Goal: Task Accomplishment & Management: Manage account settings

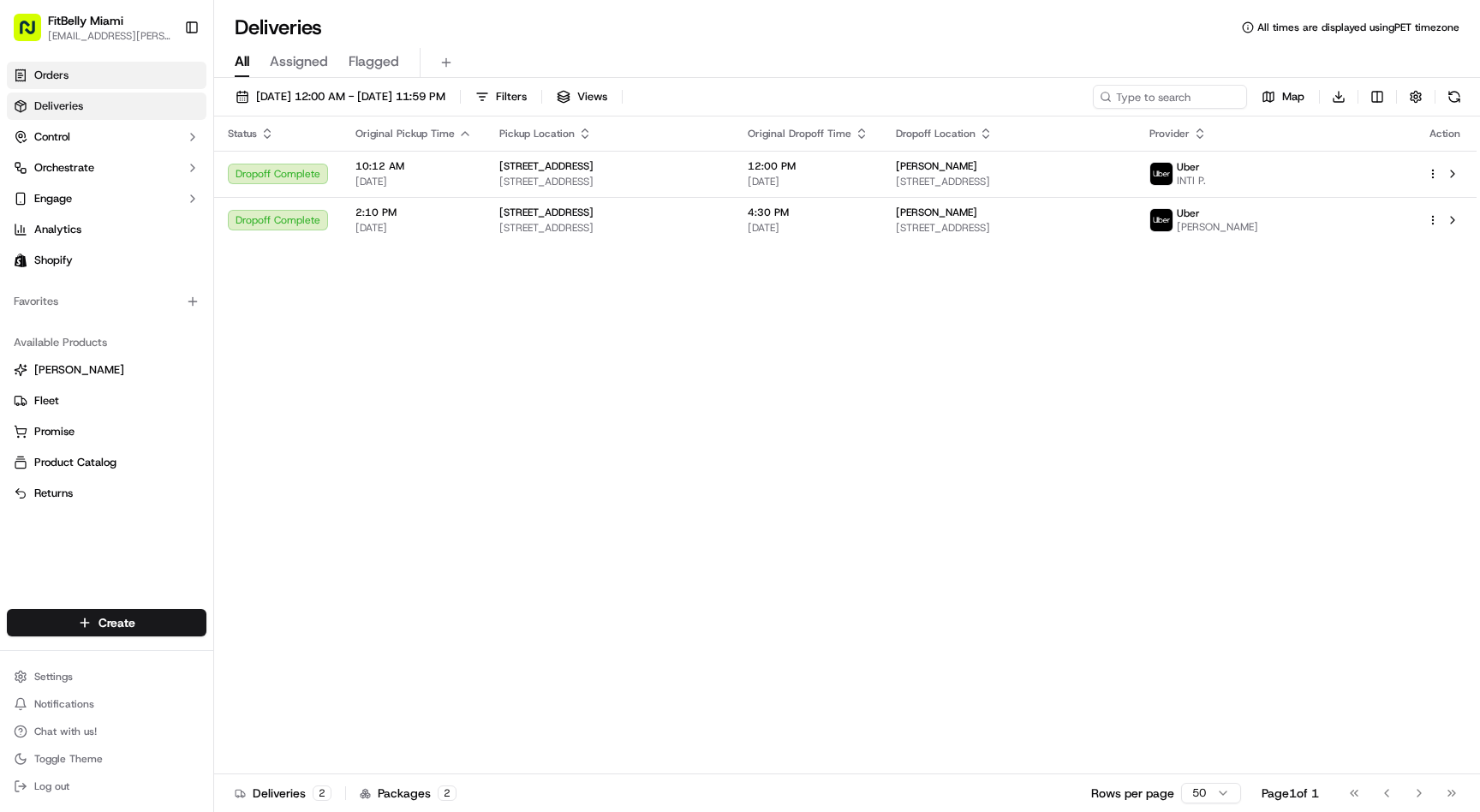
click at [124, 83] on link "Orders" at bounding box center [107, 75] width 200 height 28
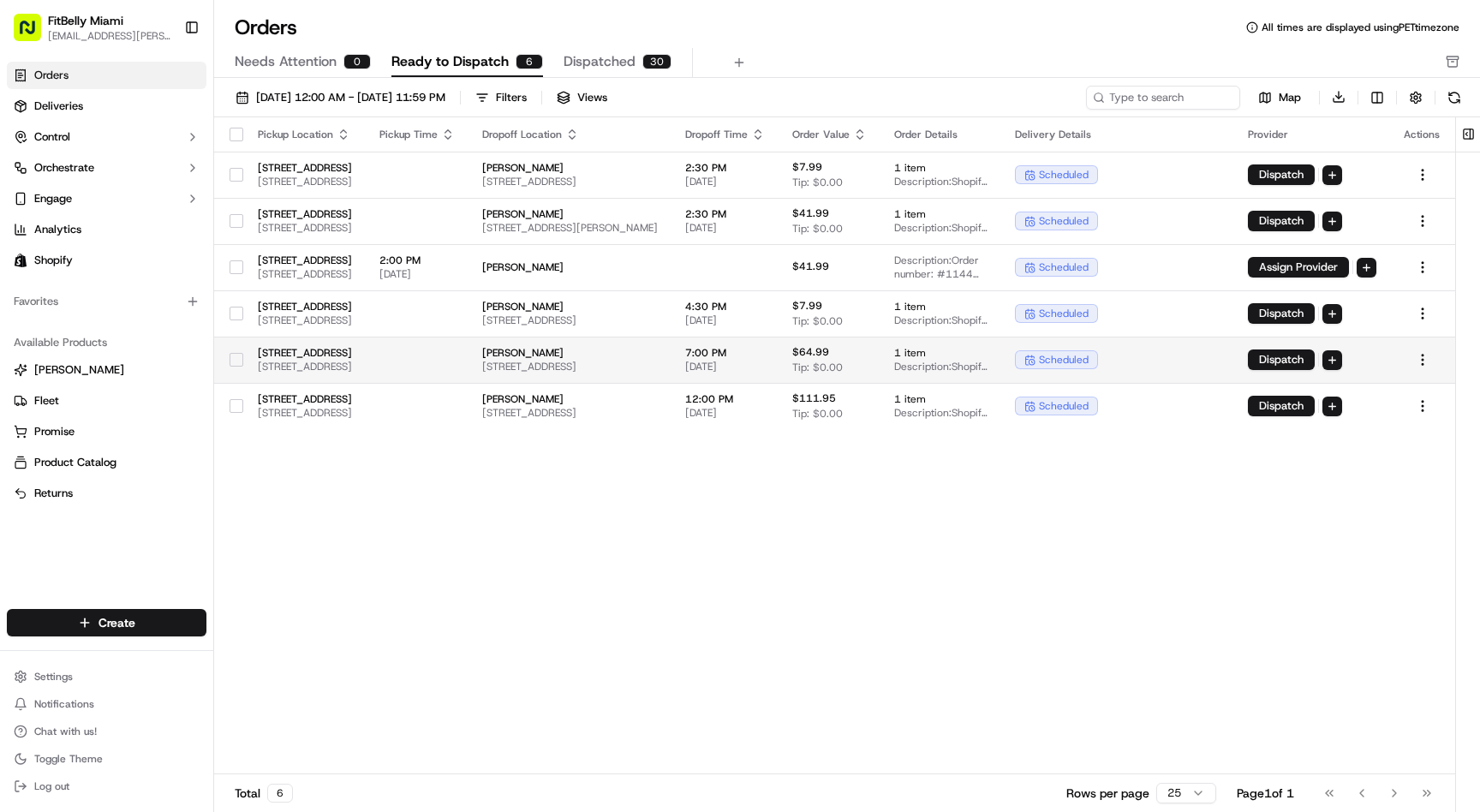
click at [468, 362] on td at bounding box center [417, 360] width 103 height 46
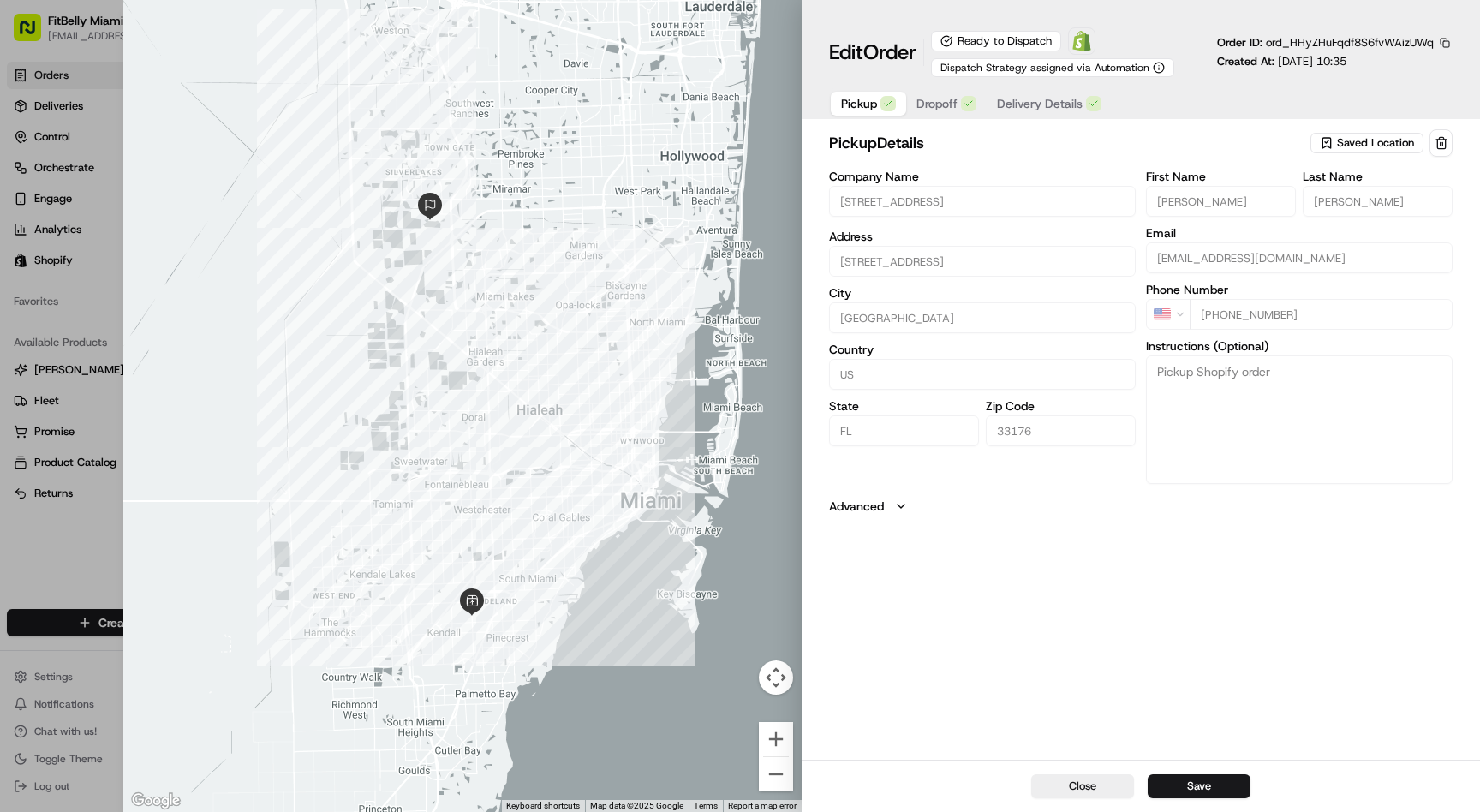
click at [1043, 101] on span "Delivery Details" at bounding box center [1039, 104] width 85 height 17
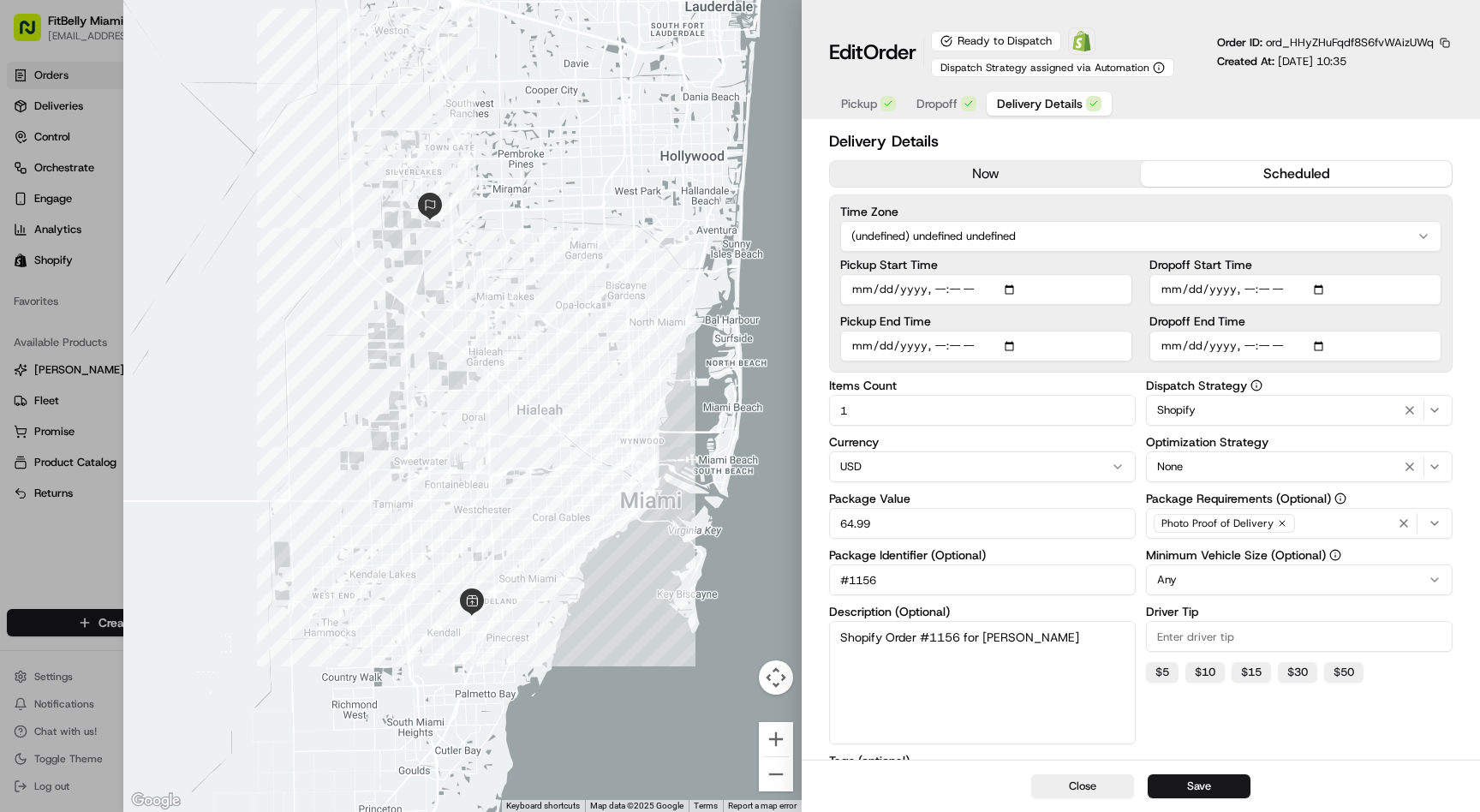
click at [1267, 294] on input "Dropoff Start Time" at bounding box center [1296, 290] width 292 height 31
type input "2025-09-15T16:35"
click at [1200, 792] on button "Save" at bounding box center [1199, 786] width 103 height 24
click at [1090, 779] on button "Close" at bounding box center [1083, 786] width 103 height 24
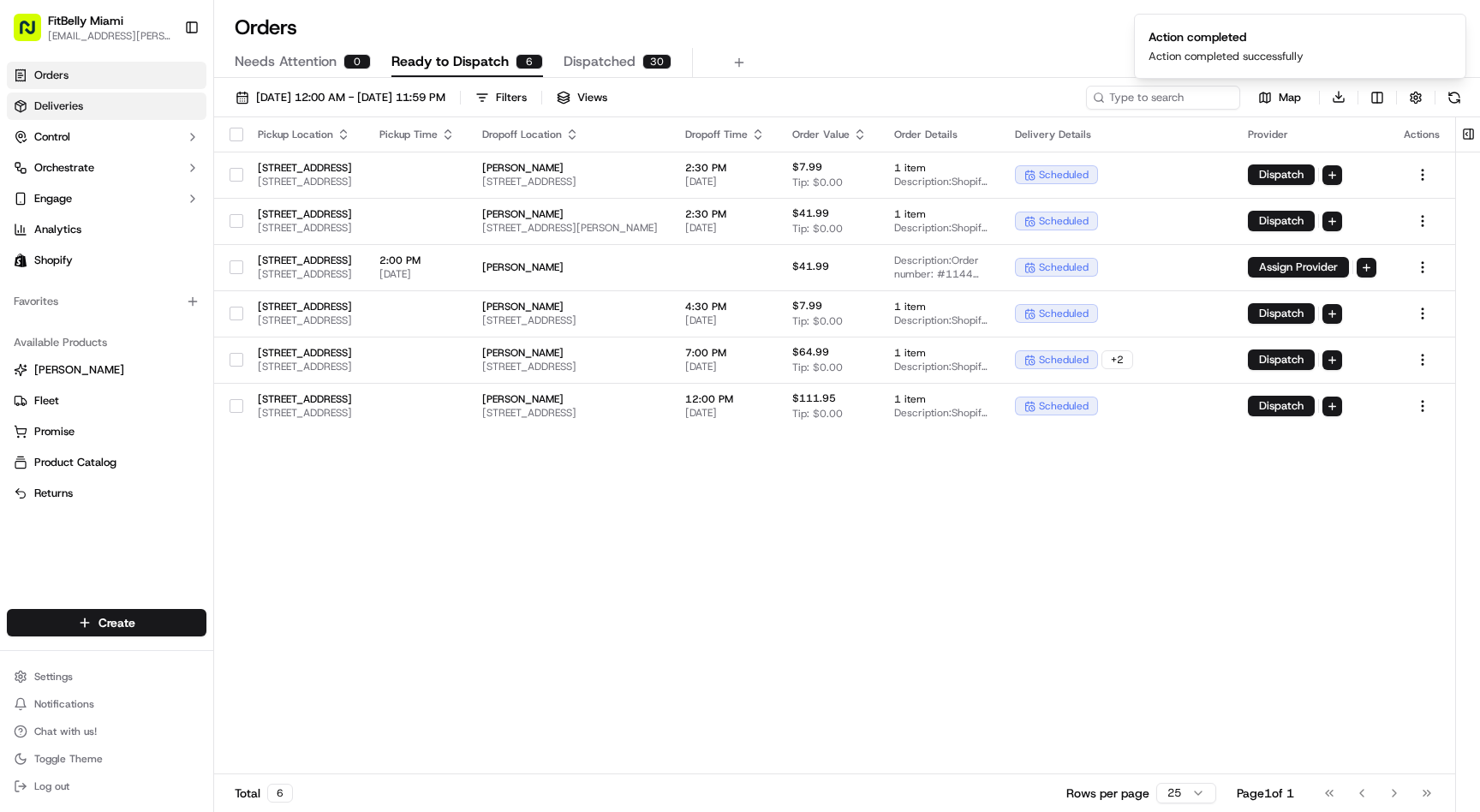
click at [74, 102] on span "Deliveries" at bounding box center [59, 107] width 49 height 15
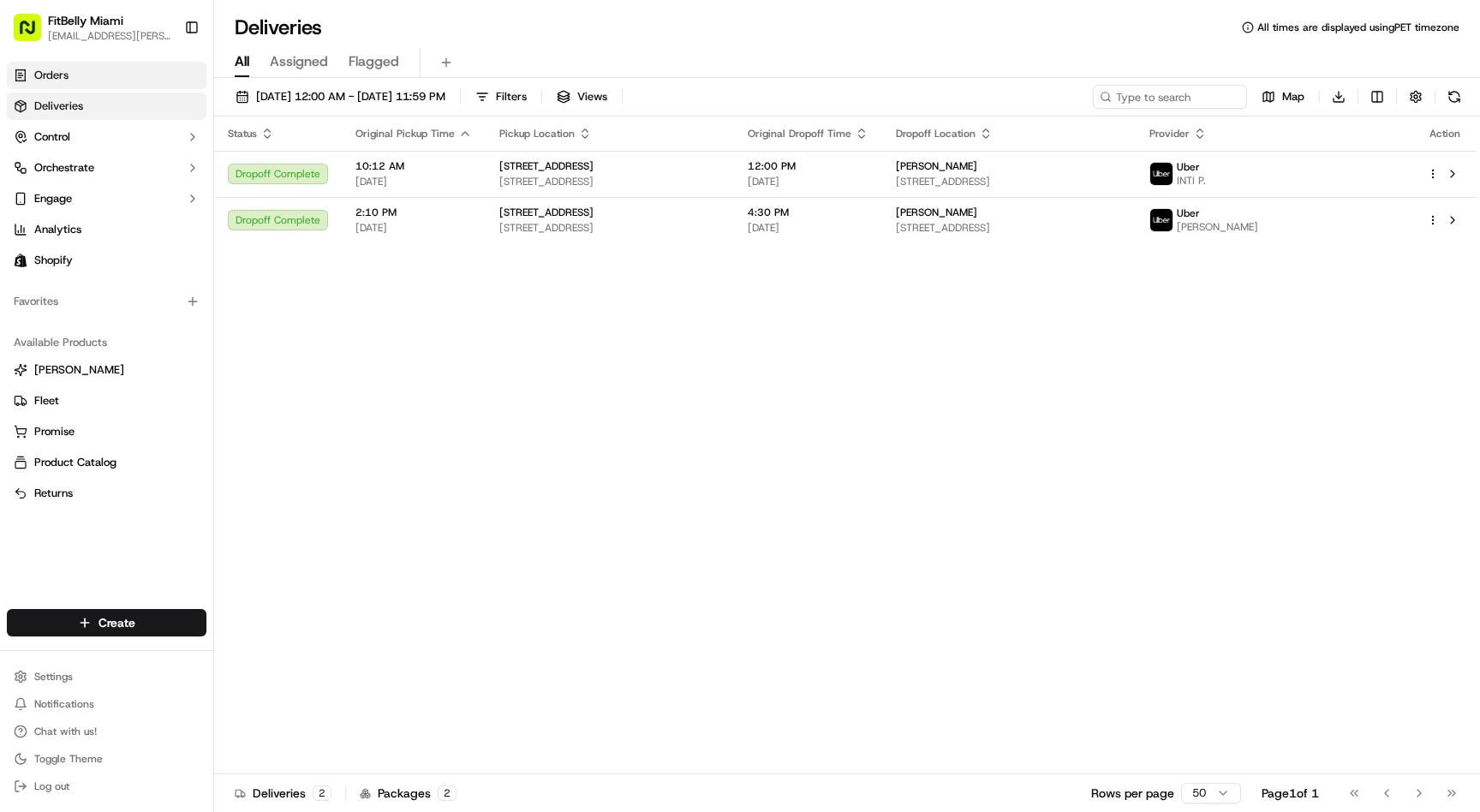
click at [67, 72] on span "Orders" at bounding box center [52, 76] width 35 height 15
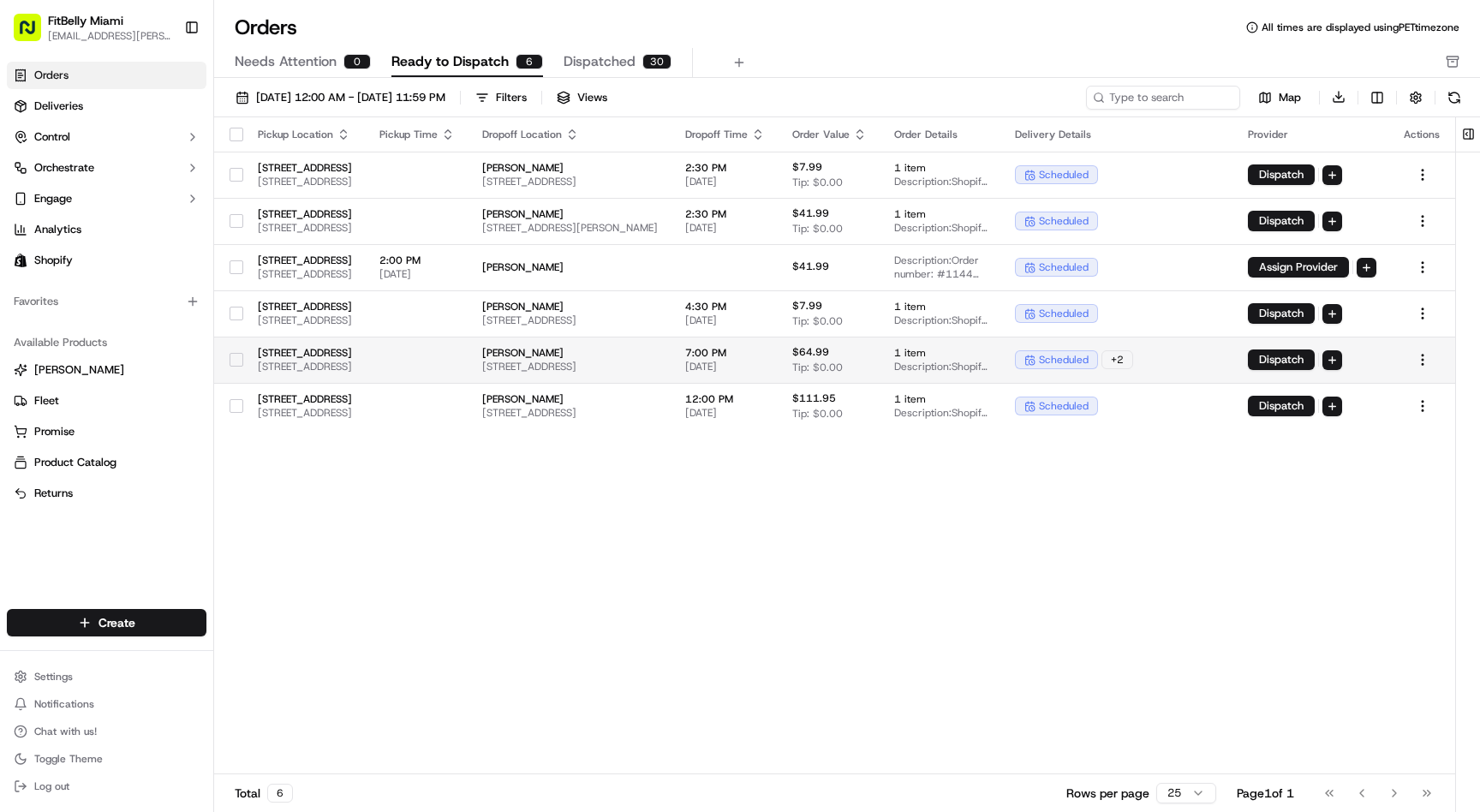
click at [235, 355] on button "button" at bounding box center [236, 360] width 13 height 13
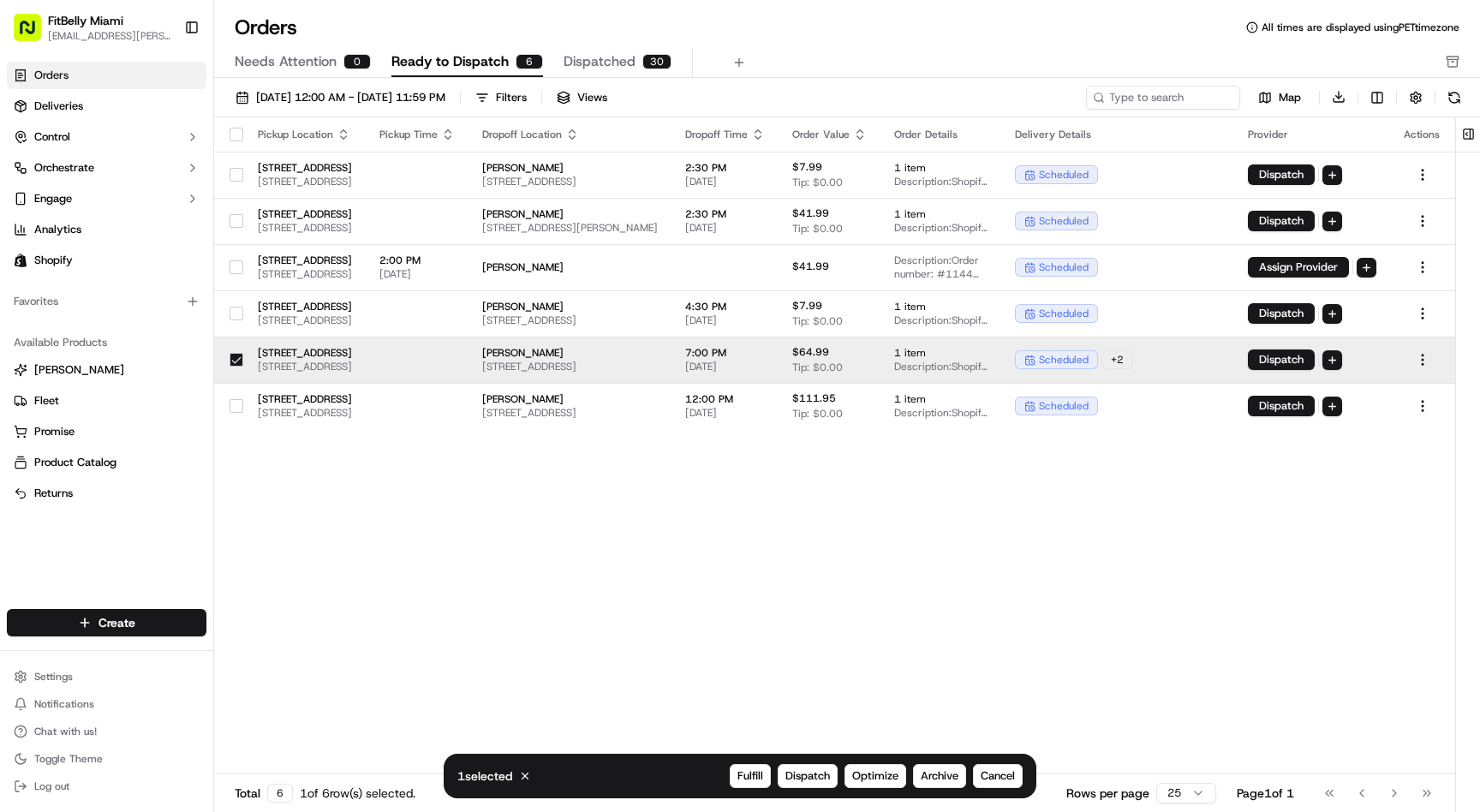
click at [801, 791] on div "1 selected Cancel Fulfill Dispatch Optimize Archive Cancel" at bounding box center [739, 776] width 592 height 44
click at [803, 778] on span "Dispatch" at bounding box center [807, 776] width 44 height 15
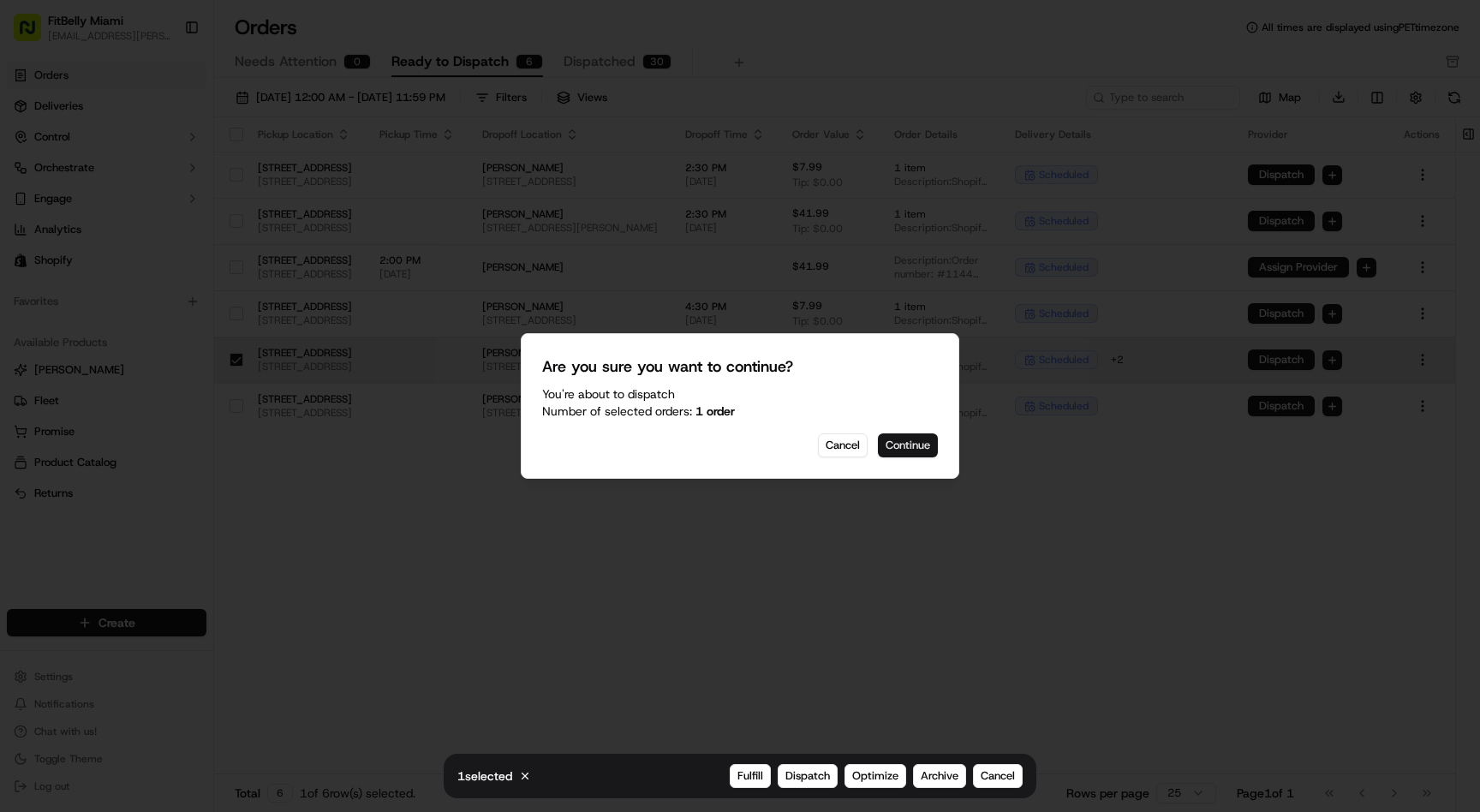
click at [917, 448] on button "Continue" at bounding box center [908, 445] width 60 height 24
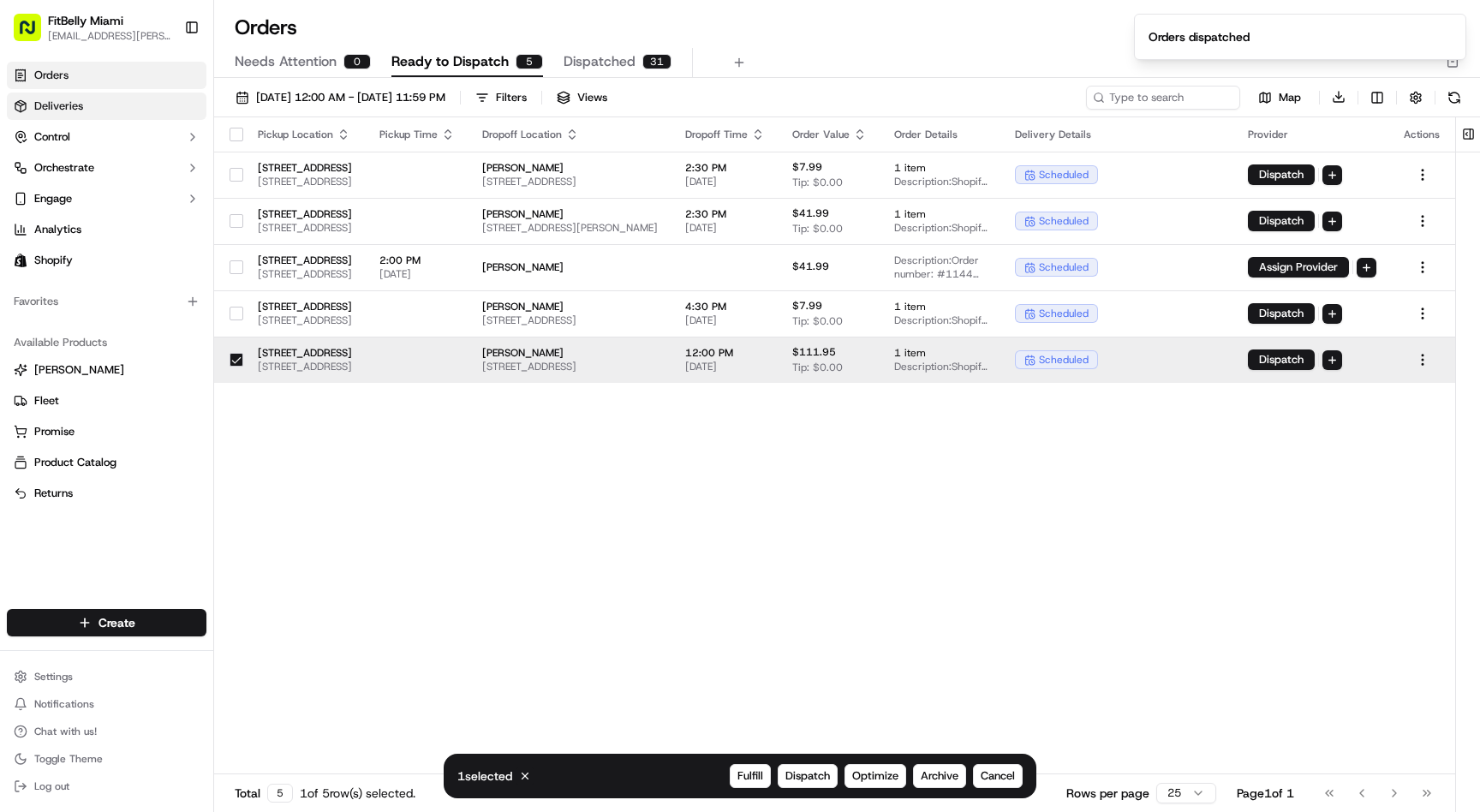
click at [90, 107] on link "Deliveries" at bounding box center [107, 106] width 200 height 28
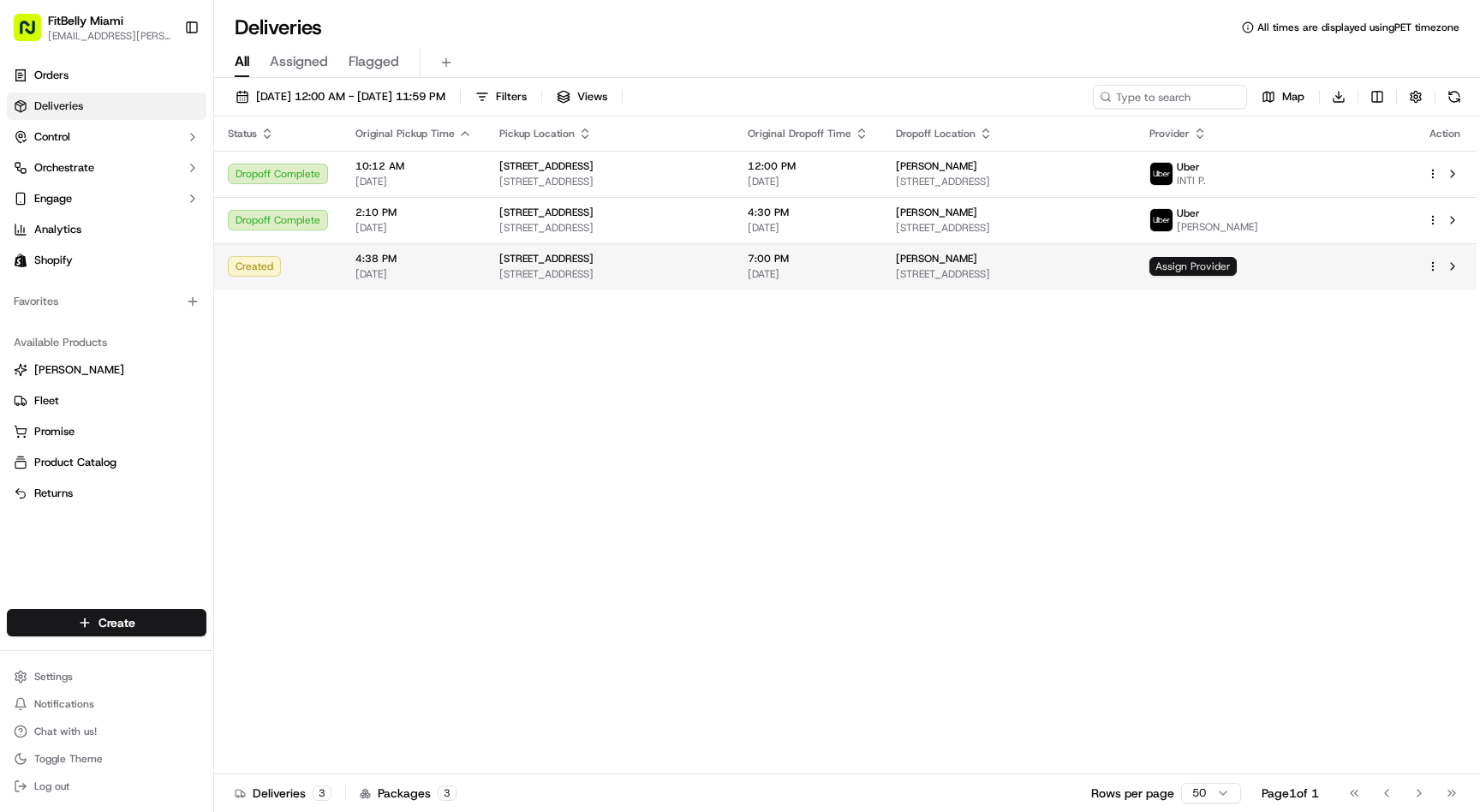
click at [1237, 267] on span "Assign Provider" at bounding box center [1193, 267] width 87 height 19
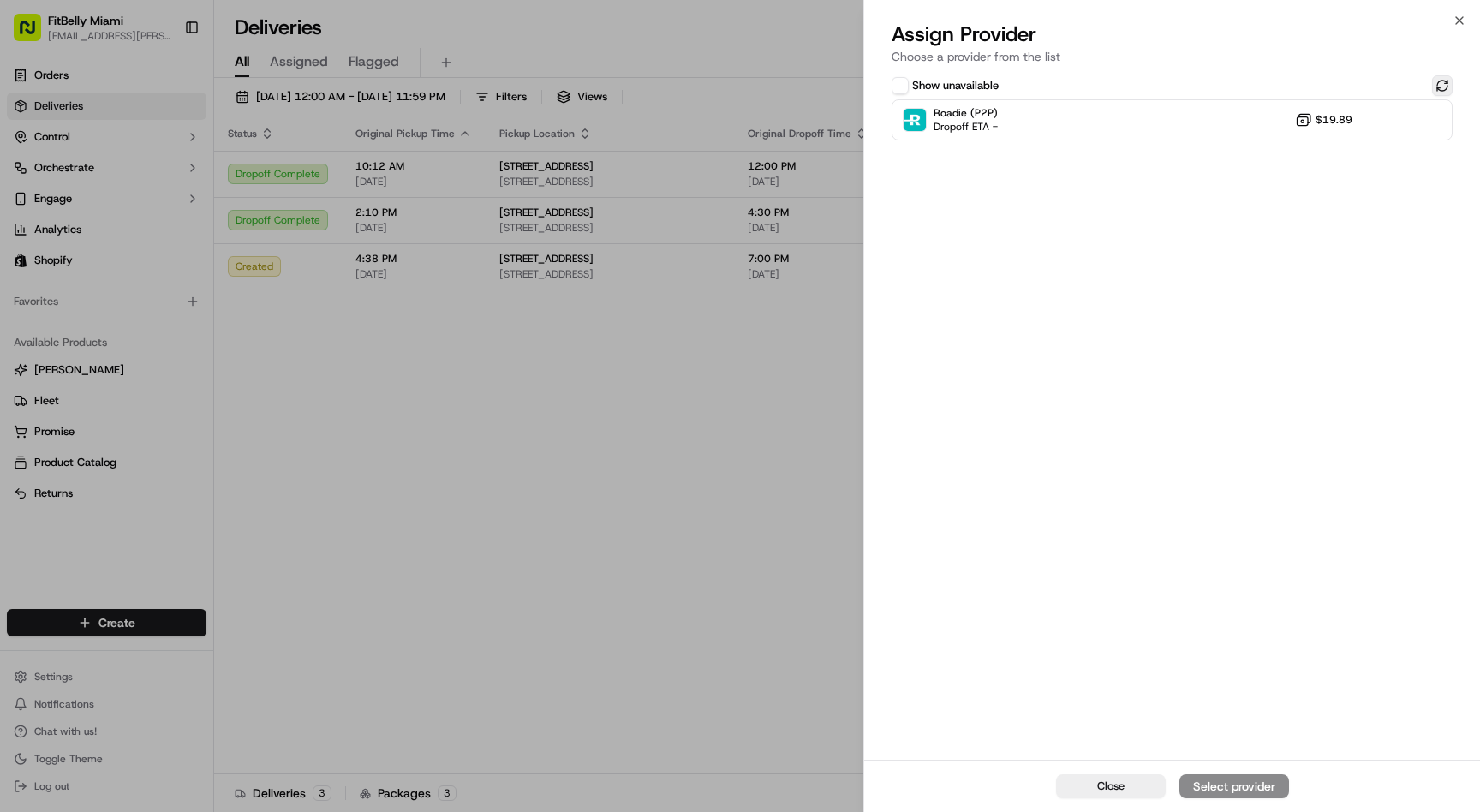
click at [1445, 78] on button at bounding box center [1442, 85] width 20 height 20
click at [1097, 111] on div "Roadie (P2P) Dropoff ETA - $19.89" at bounding box center [1172, 120] width 561 height 41
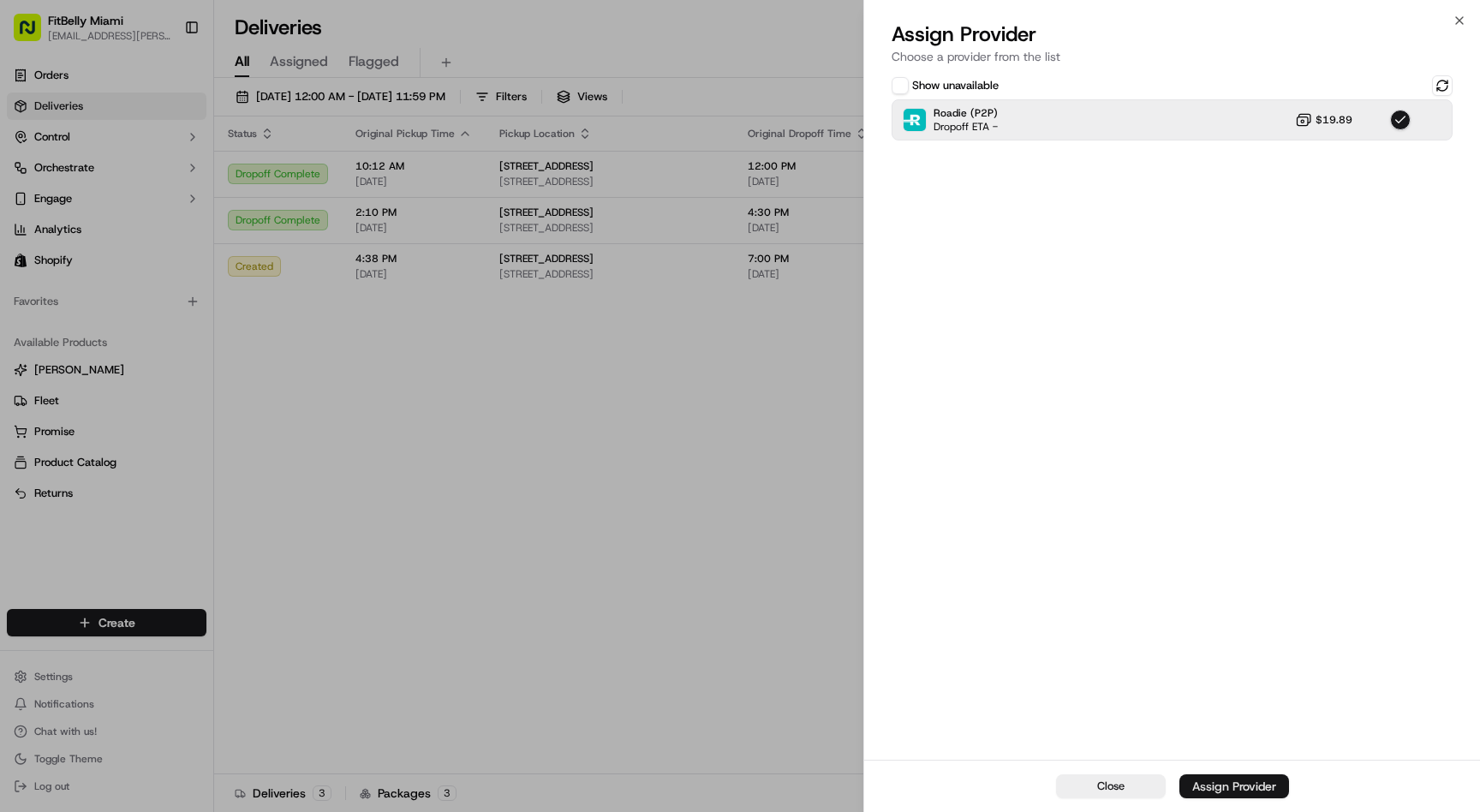
click at [1232, 783] on div "Assign Provider" at bounding box center [1233, 786] width 84 height 17
click at [1084, 800] on div "Close Assigned" at bounding box center [1173, 786] width 616 height 52
click at [1083, 785] on button "Close" at bounding box center [1111, 786] width 109 height 24
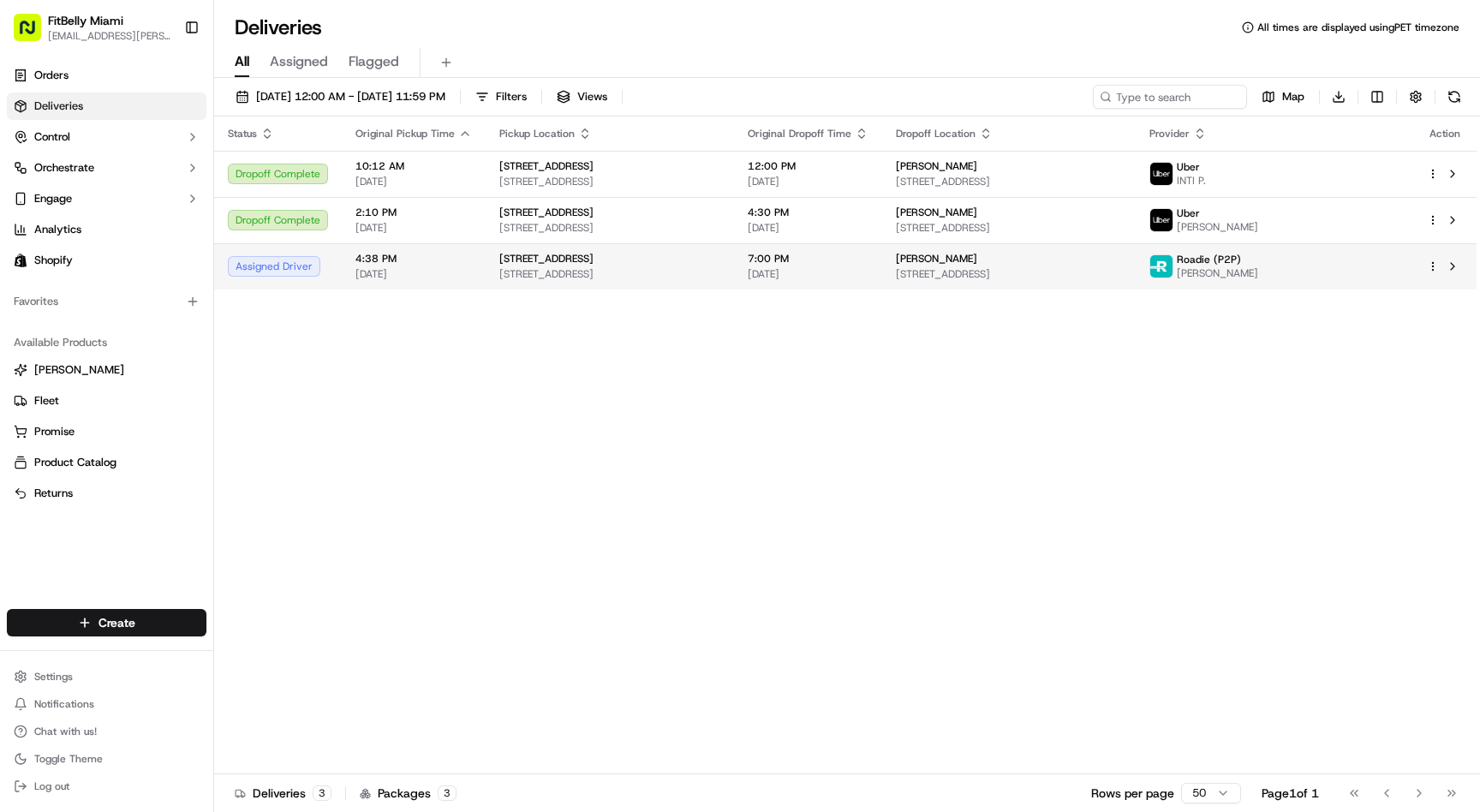
click at [582, 267] on span "[STREET_ADDRESS]" at bounding box center [609, 274] width 221 height 13
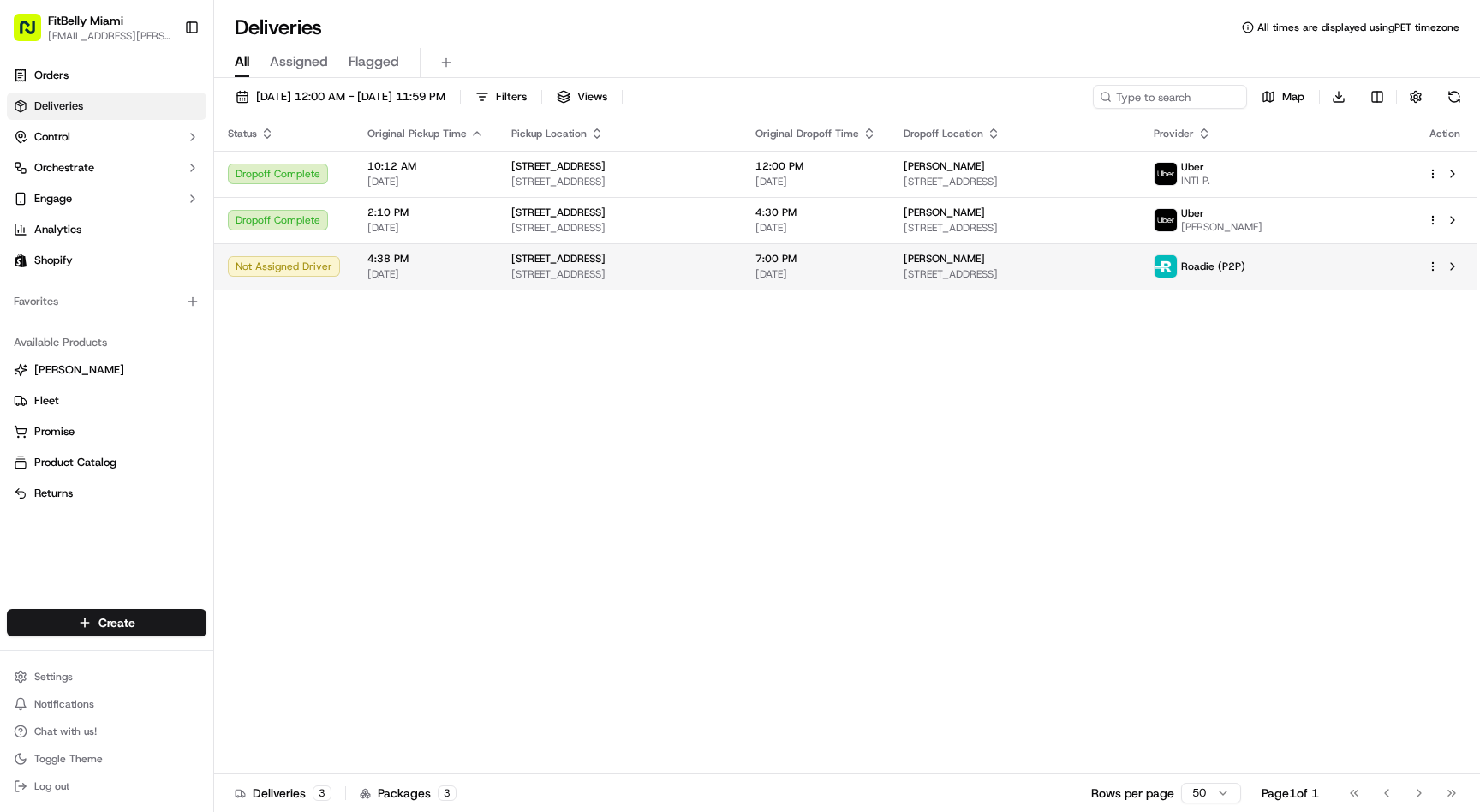
click at [411, 268] on span "[DATE]" at bounding box center [425, 274] width 116 height 13
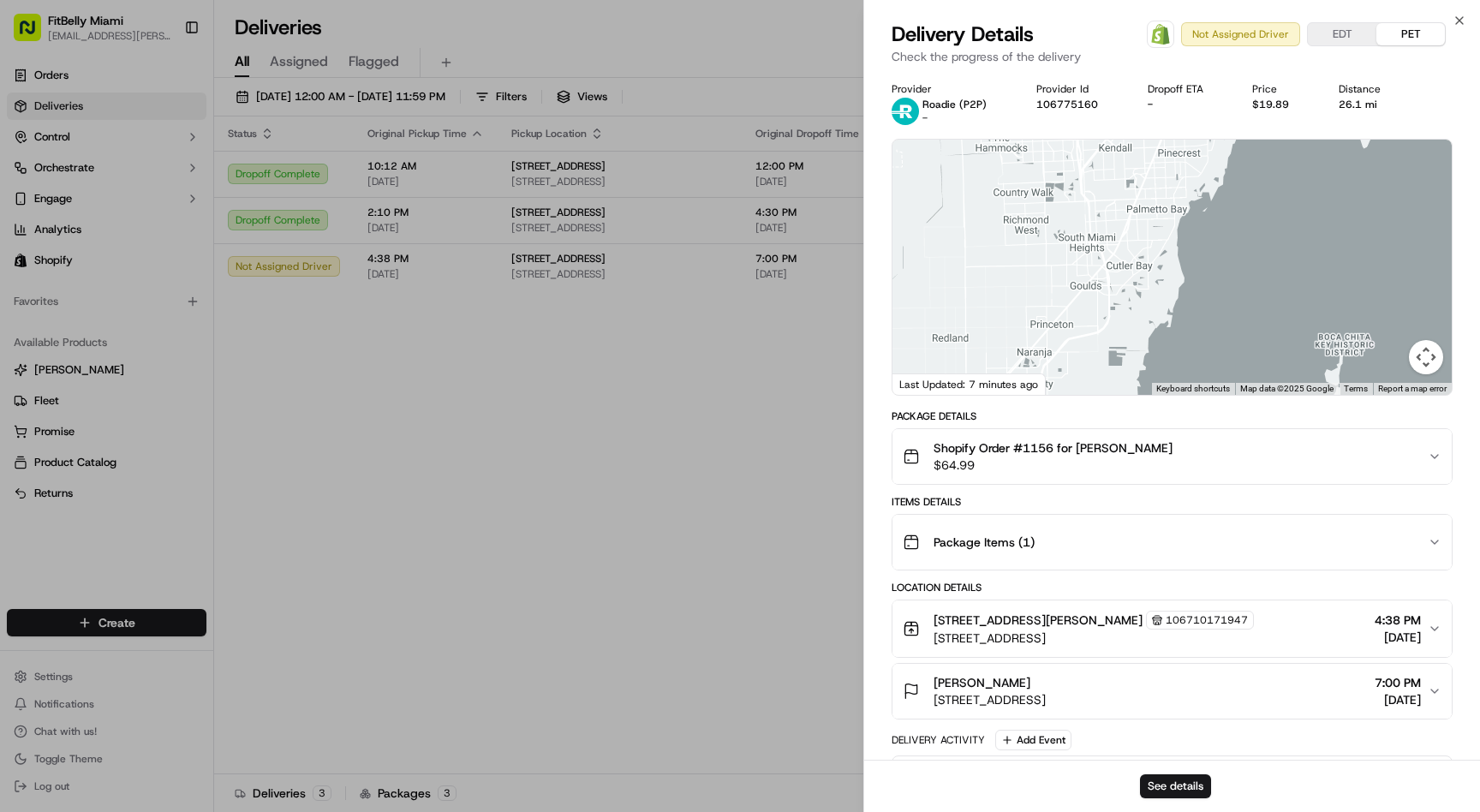
click at [1170, 243] on div at bounding box center [1172, 267] width 560 height 255
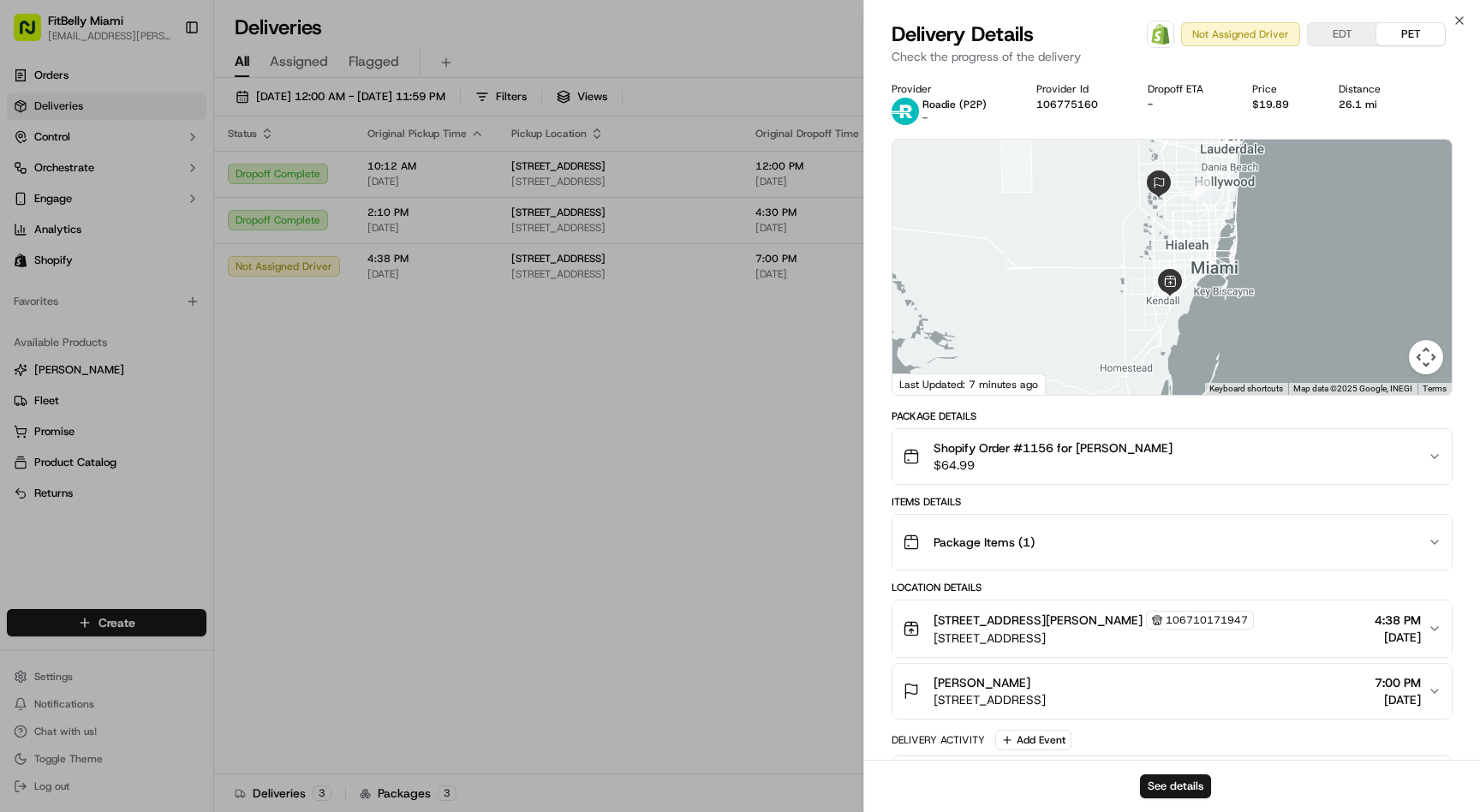
drag, startPoint x: 1170, startPoint y: 243, endPoint x: 1176, endPoint y: 328, distance: 85.2
click at [1176, 328] on div at bounding box center [1172, 267] width 560 height 255
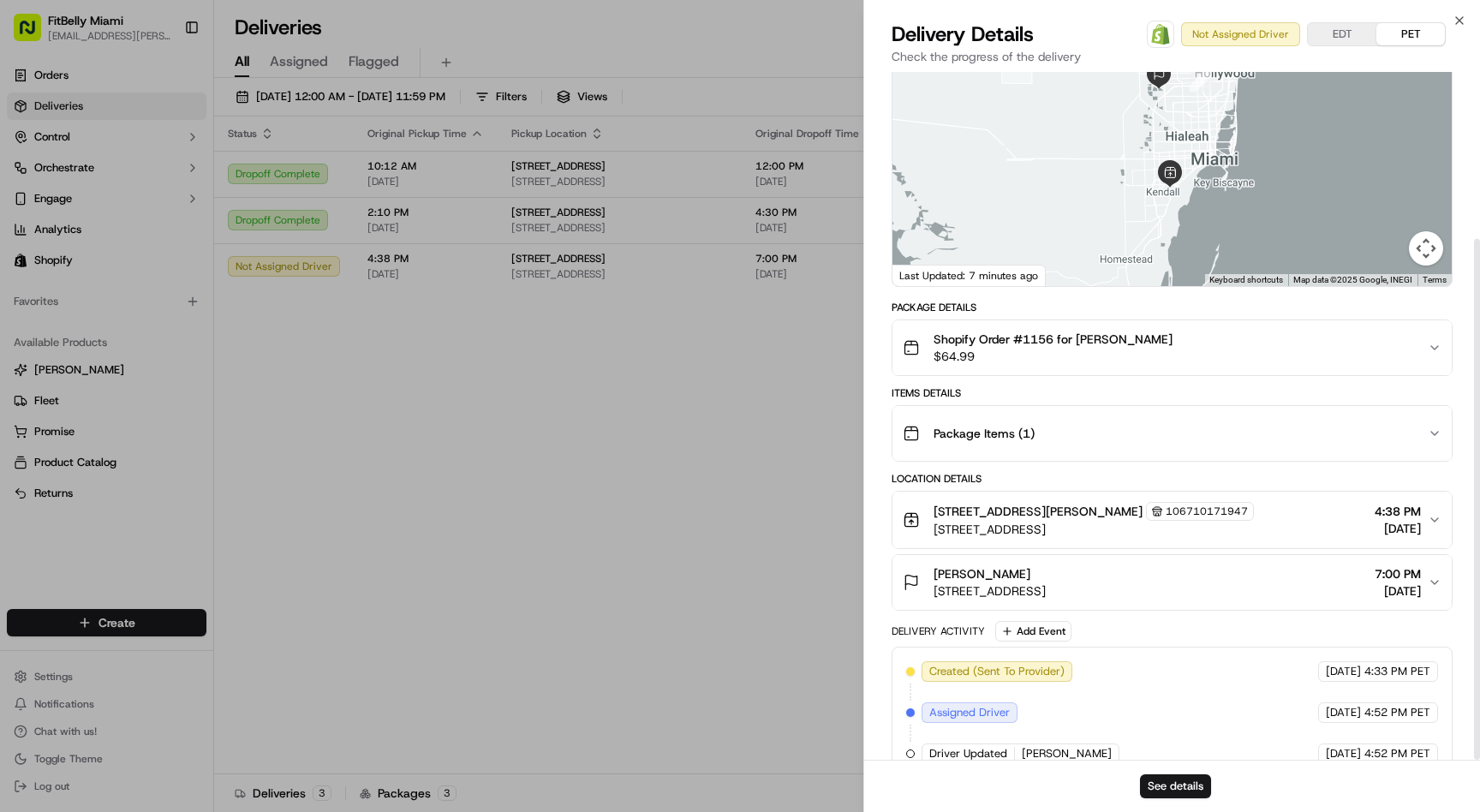
scroll to position [220, 0]
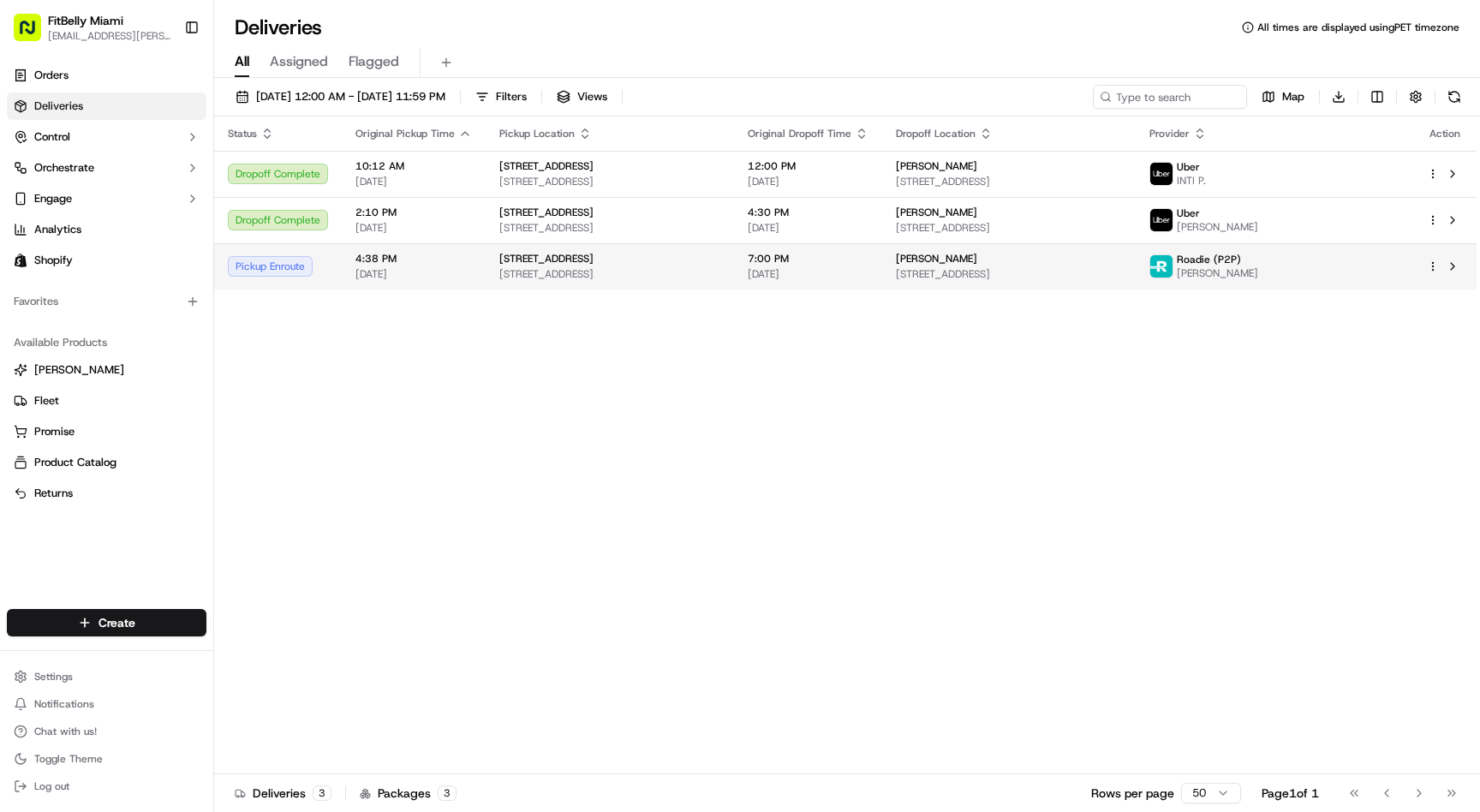
click at [418, 264] on span "4:38 PM" at bounding box center [413, 258] width 116 height 13
click at [559, 263] on span "[STREET_ADDRESS]" at bounding box center [546, 258] width 94 height 13
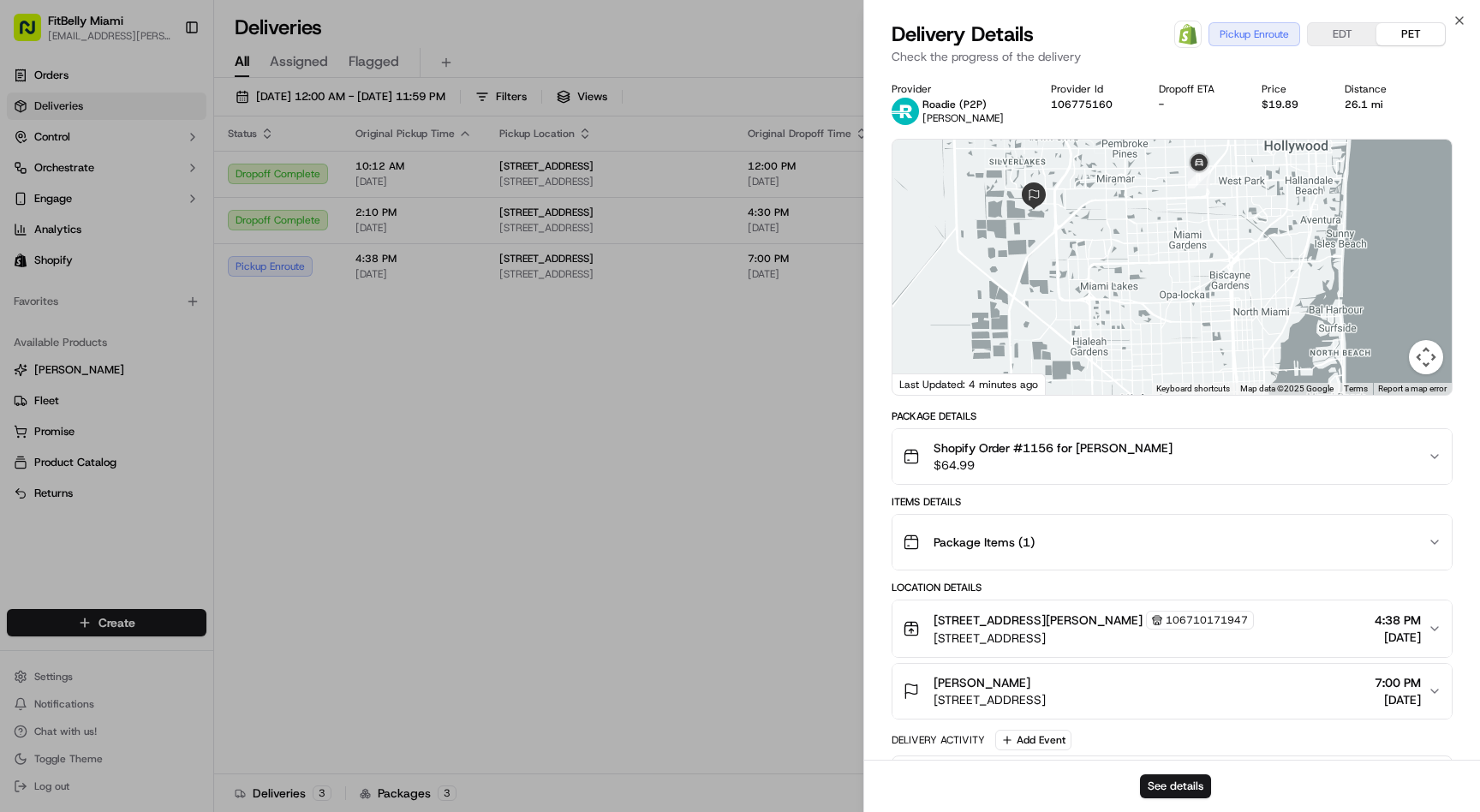
drag, startPoint x: 1193, startPoint y: 264, endPoint x: 1146, endPoint y: 387, distance: 131.7
click at [1144, 390] on div at bounding box center [1172, 267] width 560 height 255
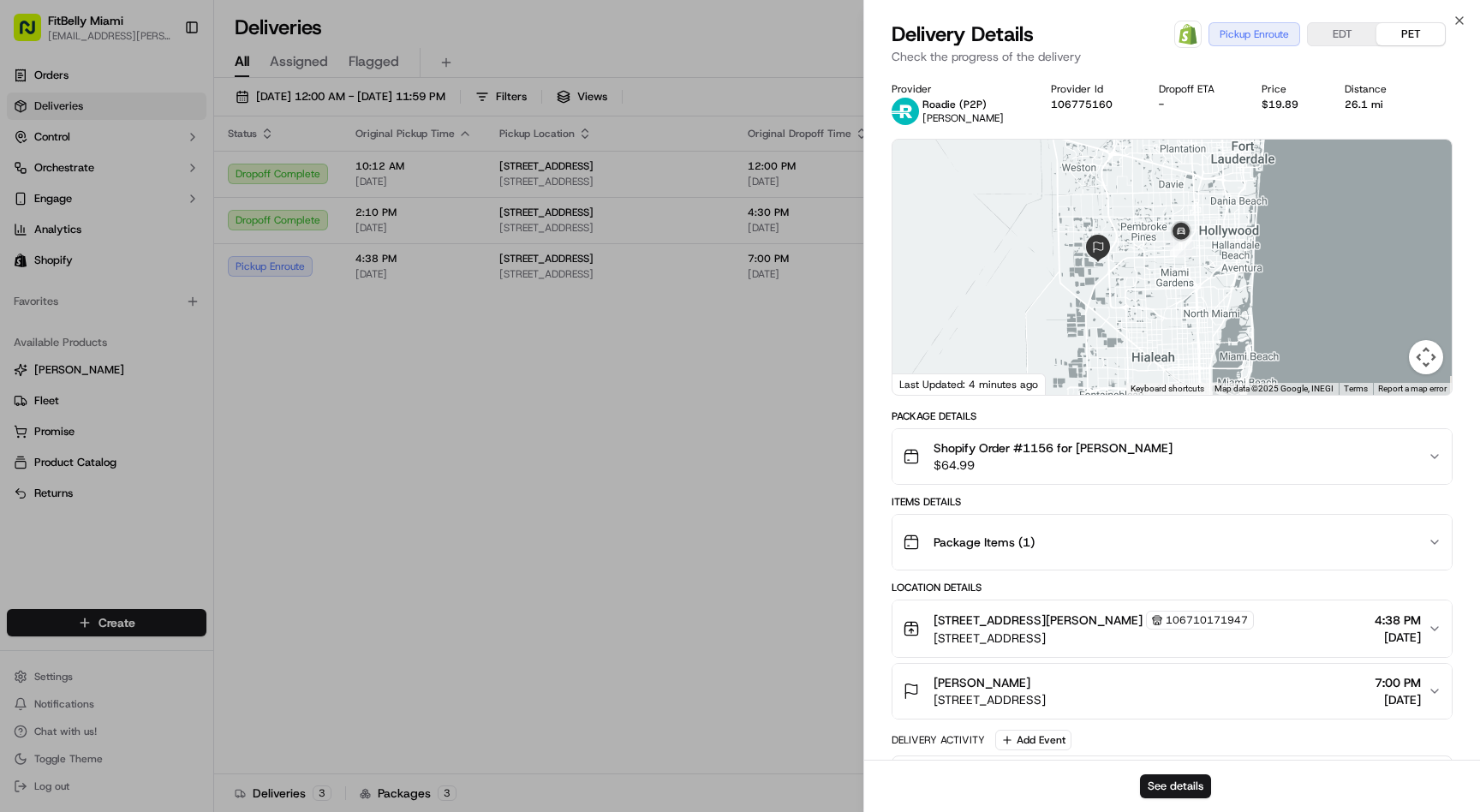
drag, startPoint x: 1137, startPoint y: 348, endPoint x: 1139, endPoint y: 228, distance: 120.0
click at [1139, 228] on div at bounding box center [1172, 267] width 560 height 255
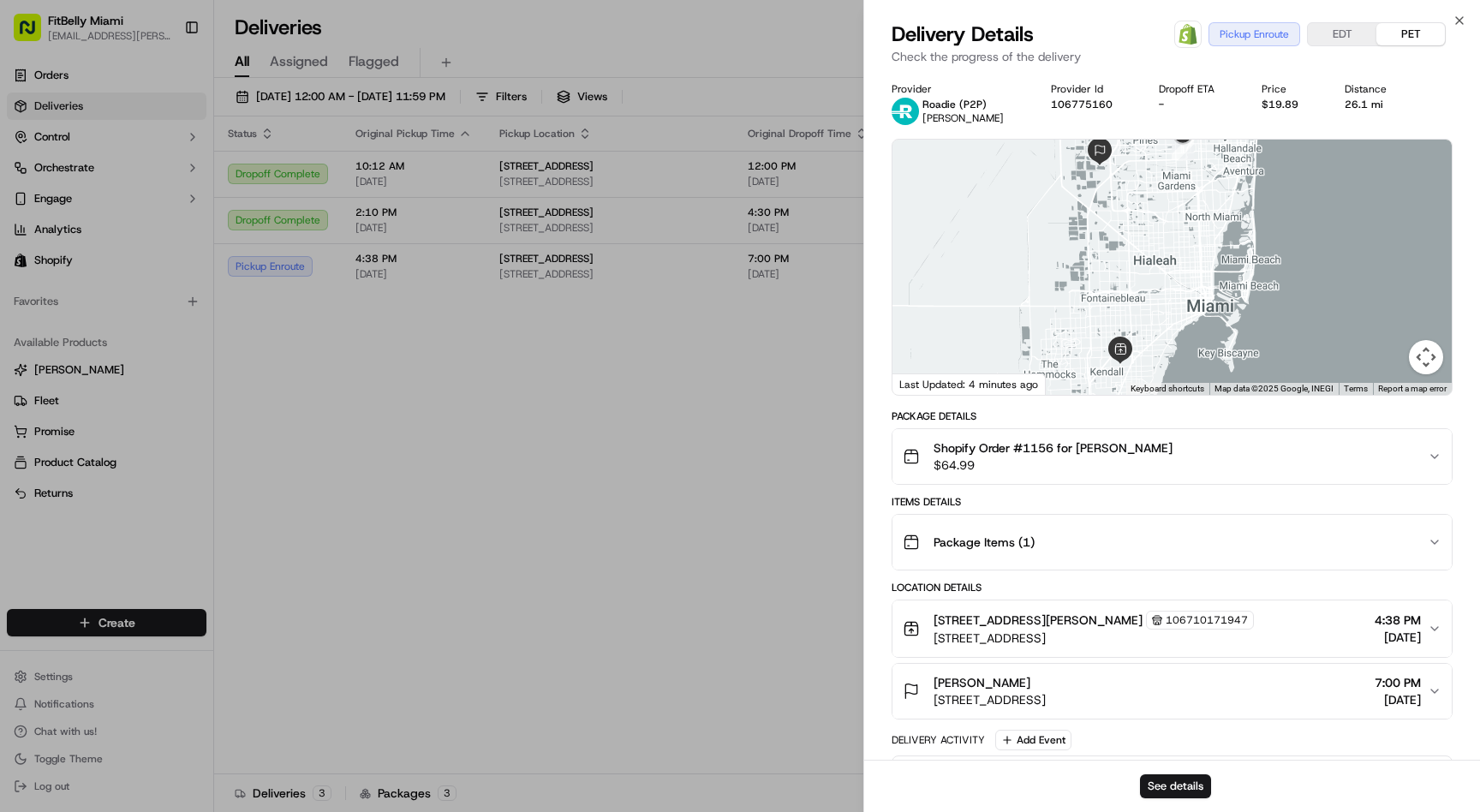
drag, startPoint x: 1134, startPoint y: 268, endPoint x: 1132, endPoint y: 291, distance: 23.1
click at [1132, 291] on div at bounding box center [1172, 267] width 560 height 255
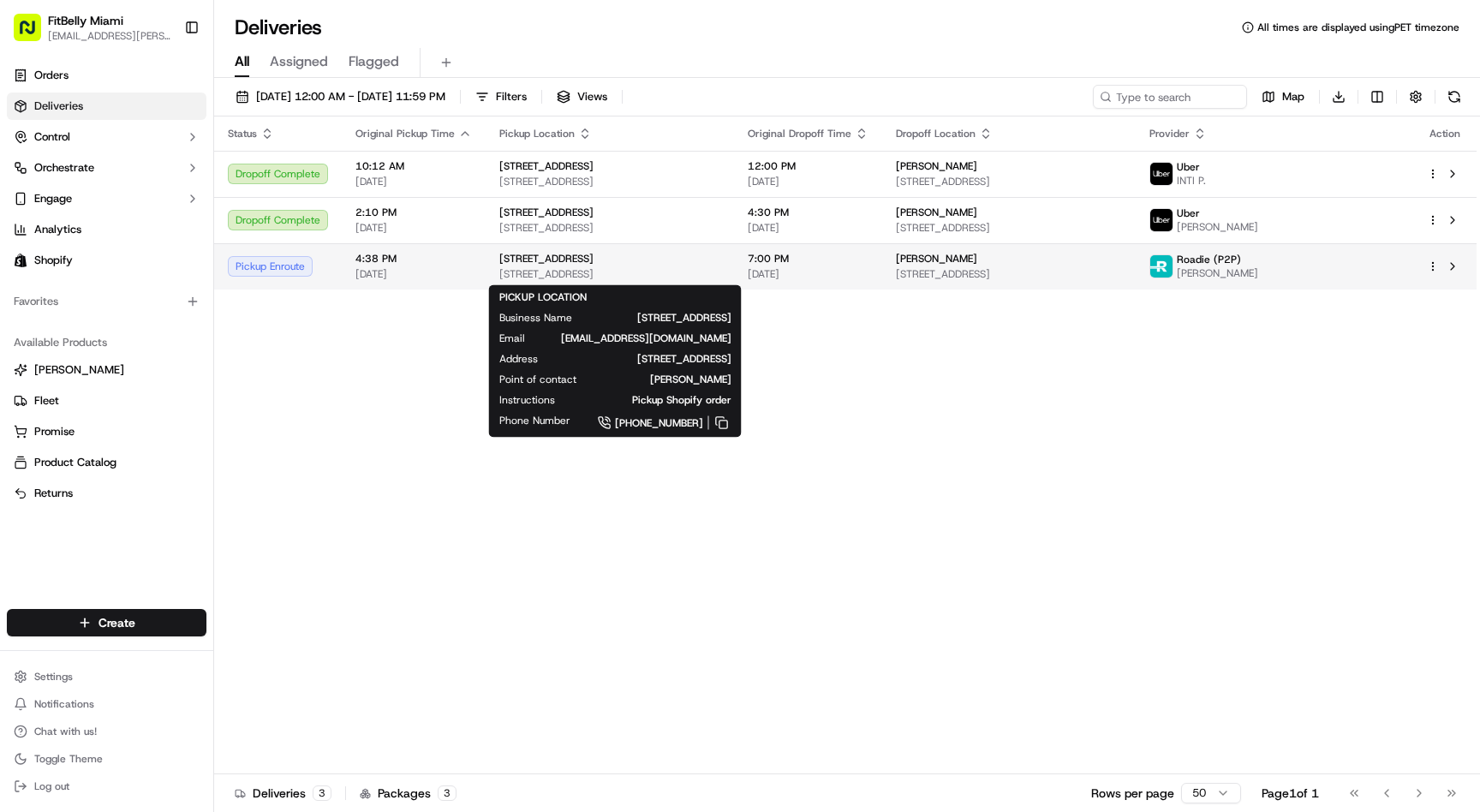
click at [631, 274] on span "[STREET_ADDRESS]" at bounding box center [609, 274] width 221 height 13
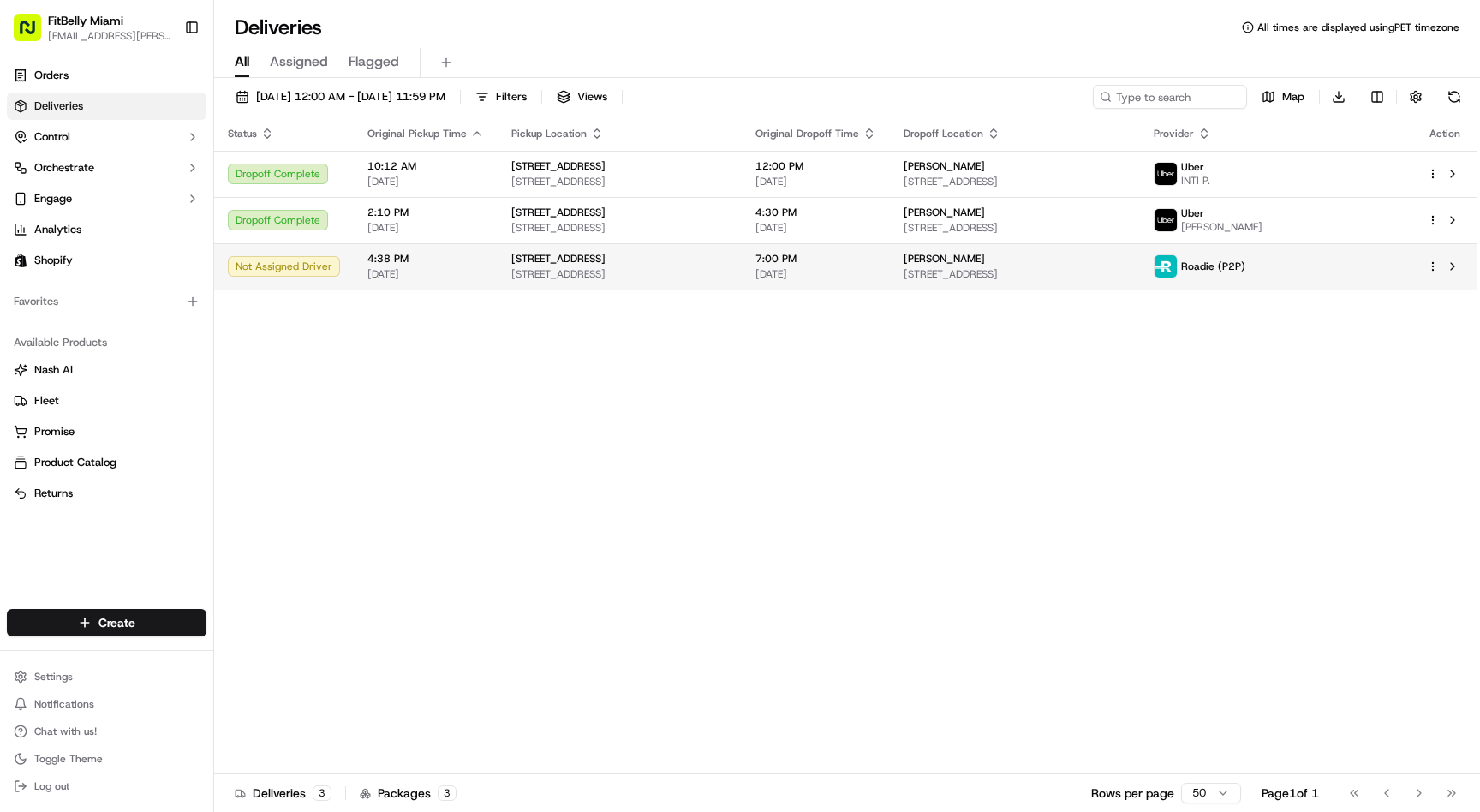
click at [1431, 265] on html "FitBelly Miami [EMAIL_ADDRESS][PERSON_NAME][DOMAIN_NAME] Toggle Sidebar Orders …" at bounding box center [740, 406] width 1480 height 812
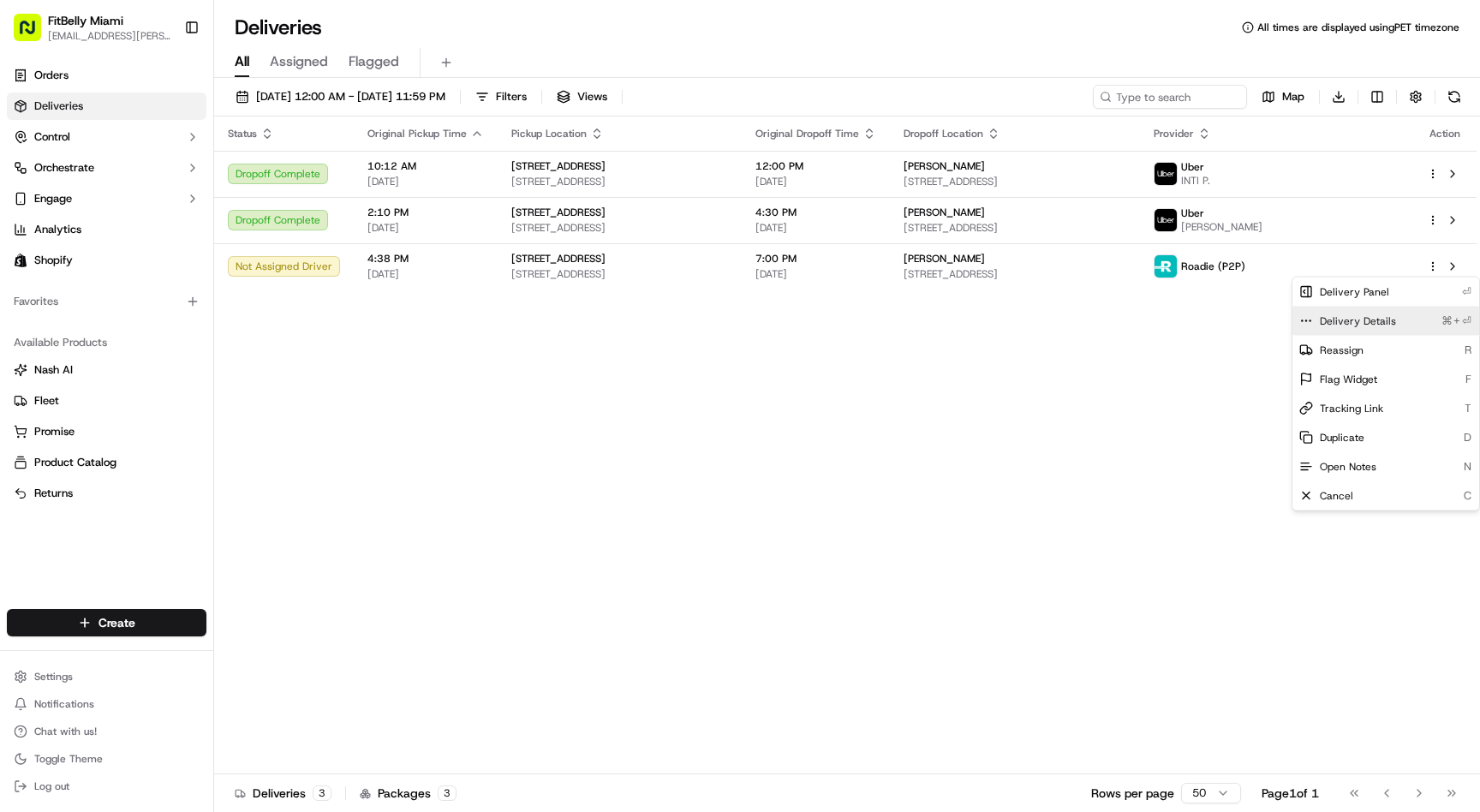
click at [1346, 315] on span "Delivery Details" at bounding box center [1357, 322] width 76 height 13
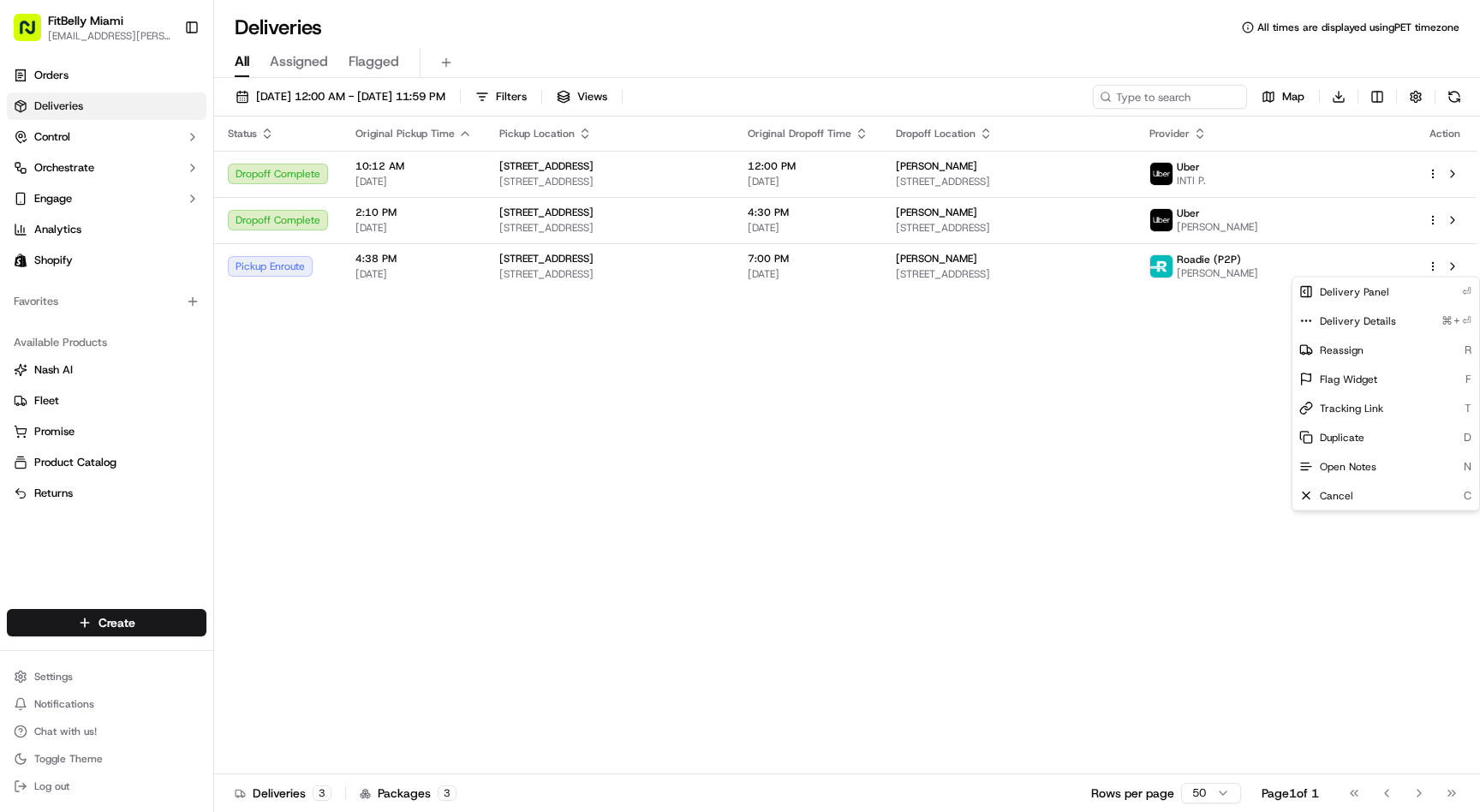
click at [591, 357] on html "FitBelly Miami jjesus.salinas@gmail.com Toggle Sidebar Orders Deliveries Contro…" at bounding box center [740, 406] width 1480 height 812
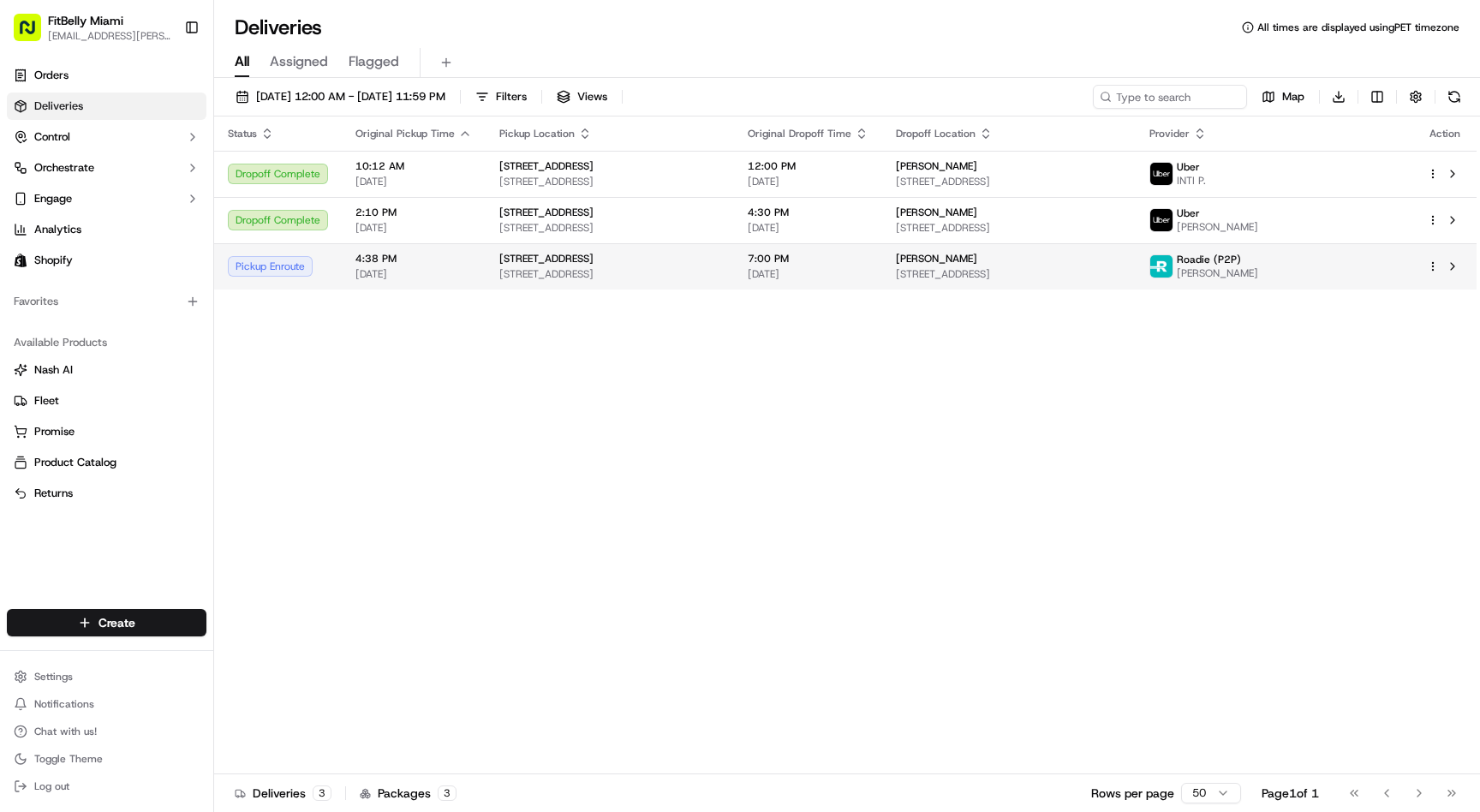
click at [530, 265] on span "[STREET_ADDRESS]" at bounding box center [546, 258] width 94 height 13
click at [387, 271] on span "[DATE]" at bounding box center [413, 274] width 116 height 13
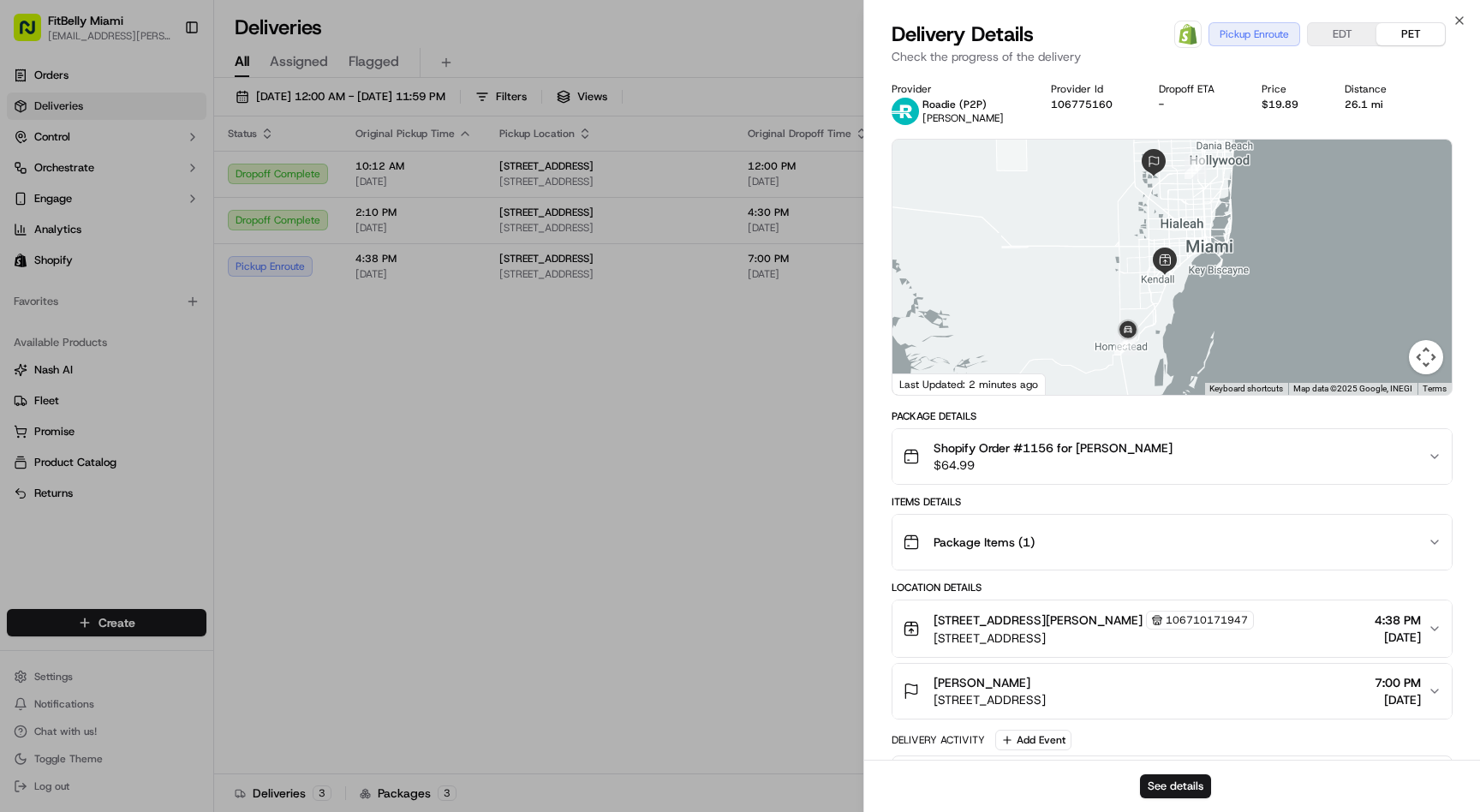
drag, startPoint x: 1116, startPoint y: 363, endPoint x: 1100, endPoint y: 311, distance: 54.4
click at [1101, 311] on div at bounding box center [1172, 267] width 560 height 255
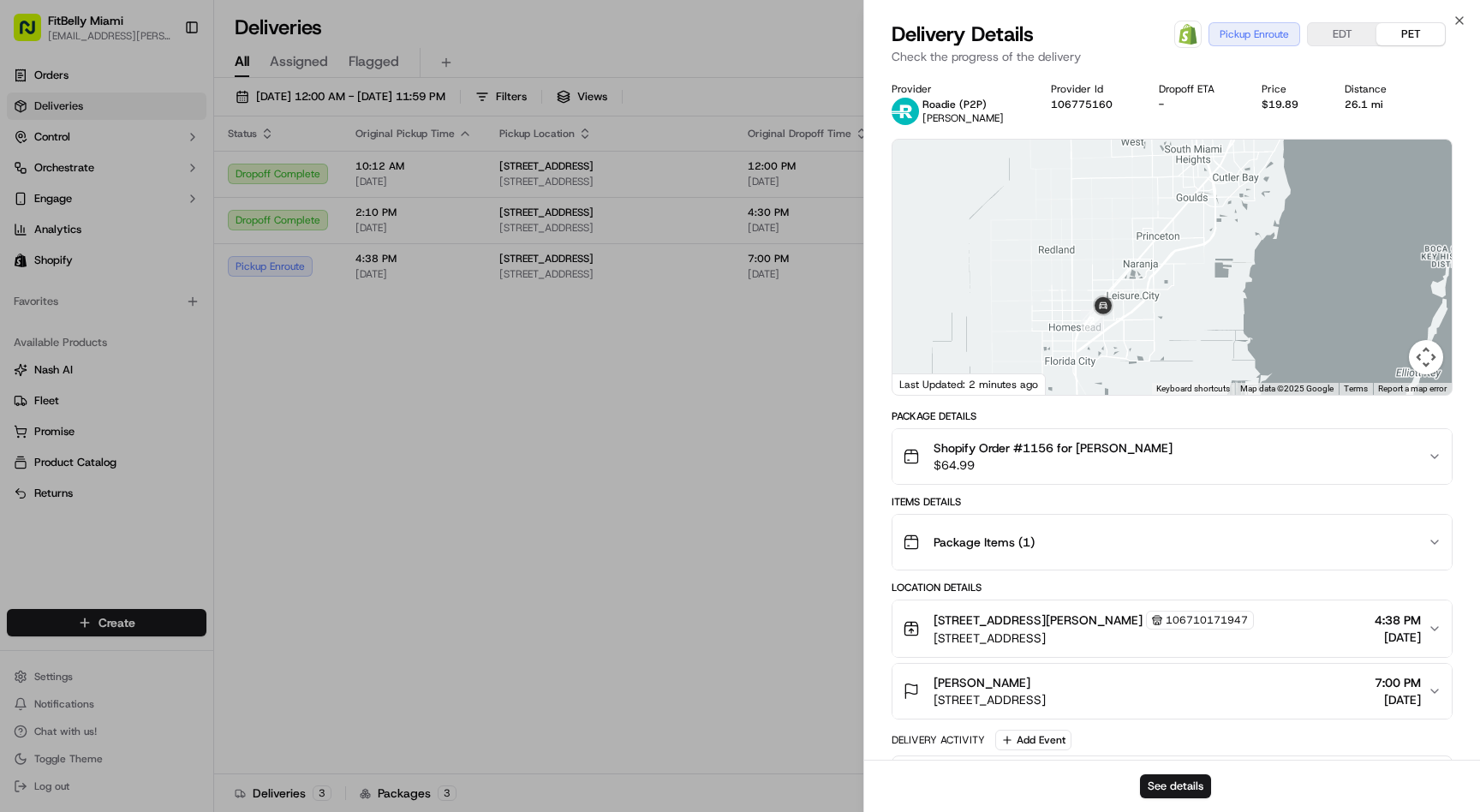
drag, startPoint x: 1028, startPoint y: 315, endPoint x: 1131, endPoint y: 246, distance: 124.0
click at [1130, 246] on div at bounding box center [1172, 267] width 560 height 255
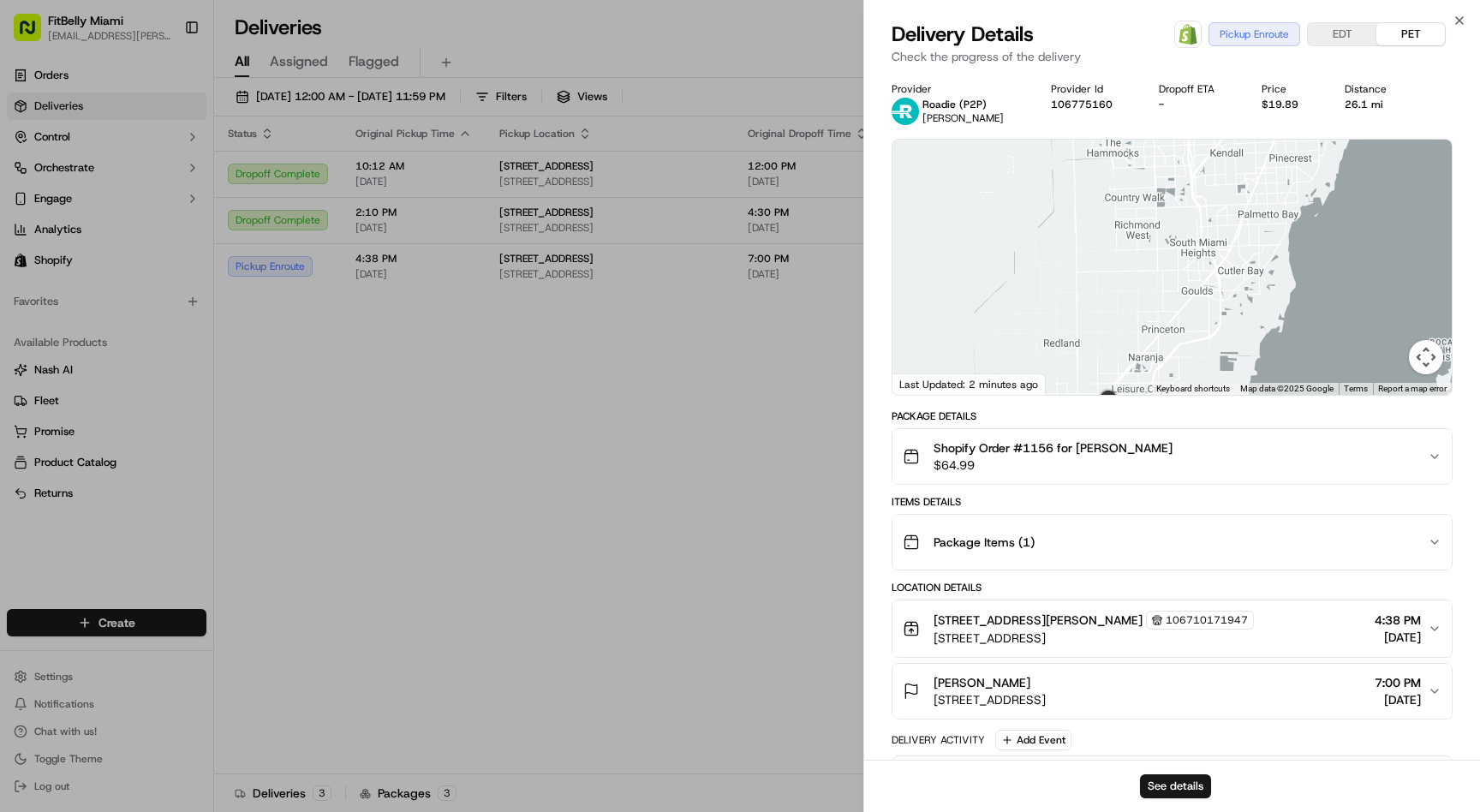
drag, startPoint x: 1115, startPoint y: 245, endPoint x: 1115, endPoint y: 335, distance: 90.0
click at [1115, 335] on div at bounding box center [1172, 267] width 560 height 255
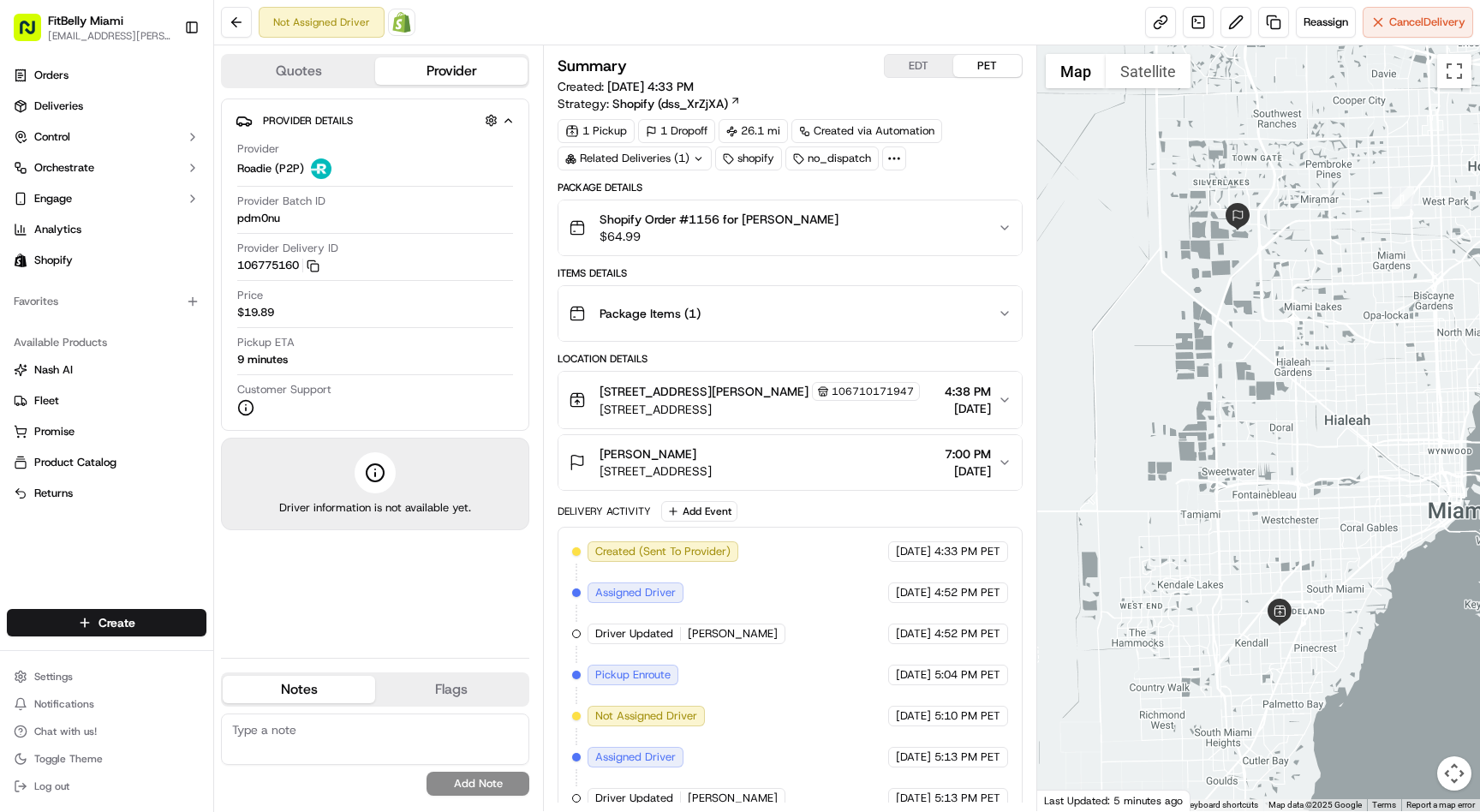
click at [963, 230] on div "Shopify Order #1156 for Pedro Gonzalez $64.99" at bounding box center [783, 228] width 428 height 35
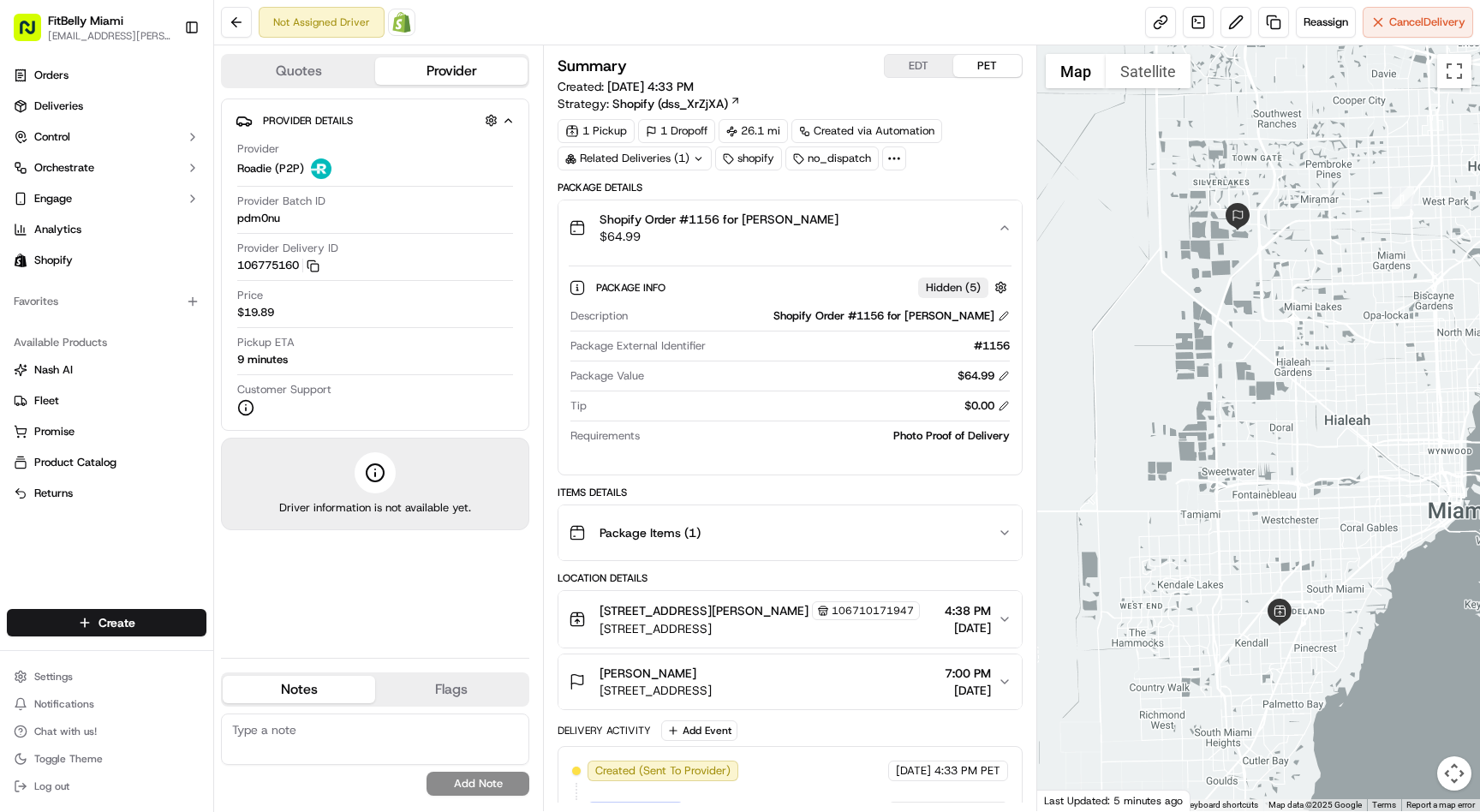
click at [963, 229] on div "Shopify Order #1156 for Pedro Gonzalez $64.99" at bounding box center [783, 228] width 428 height 35
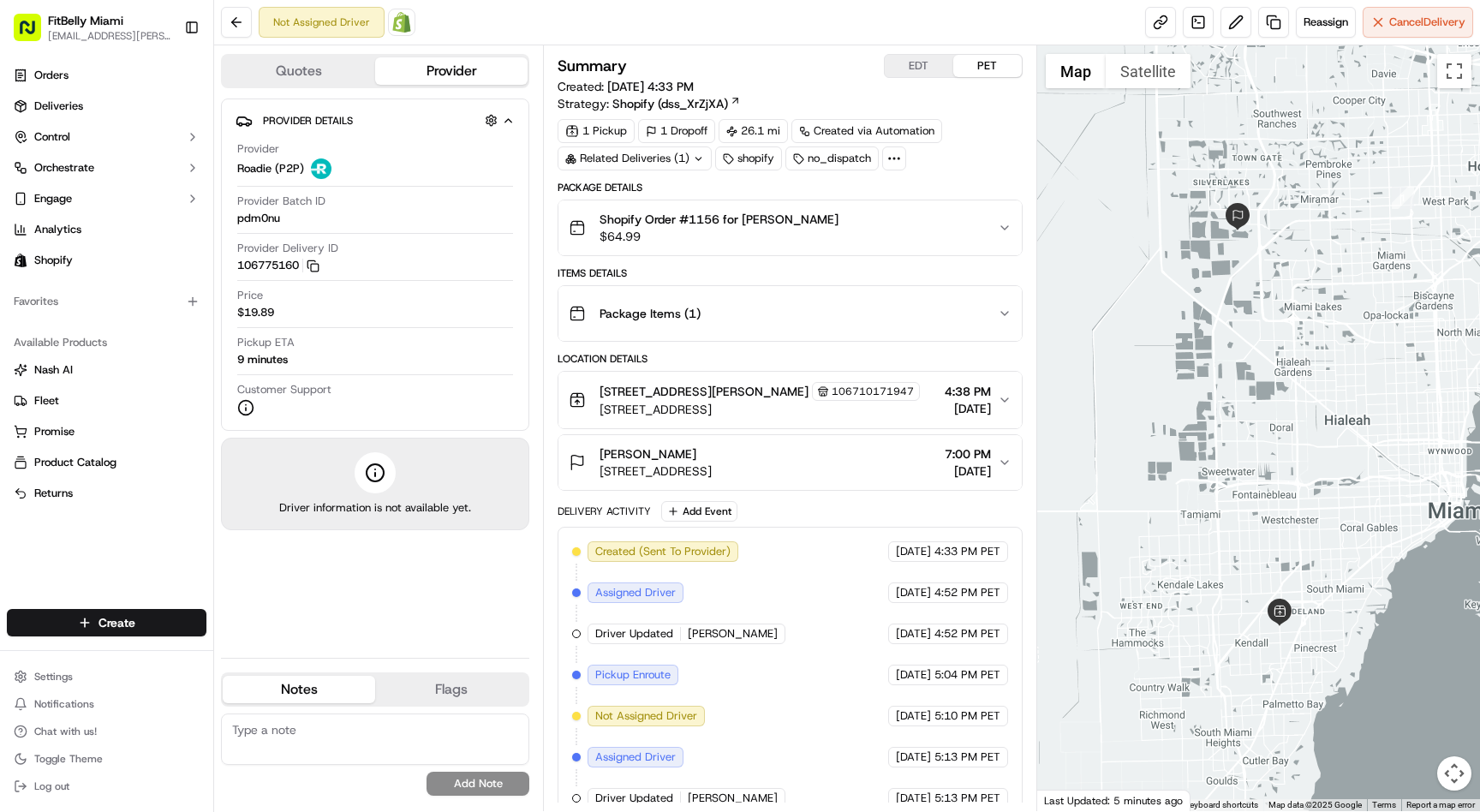
click at [963, 229] on div "Shopify Order #1156 for Pedro Gonzalez $64.99" at bounding box center [783, 228] width 428 height 35
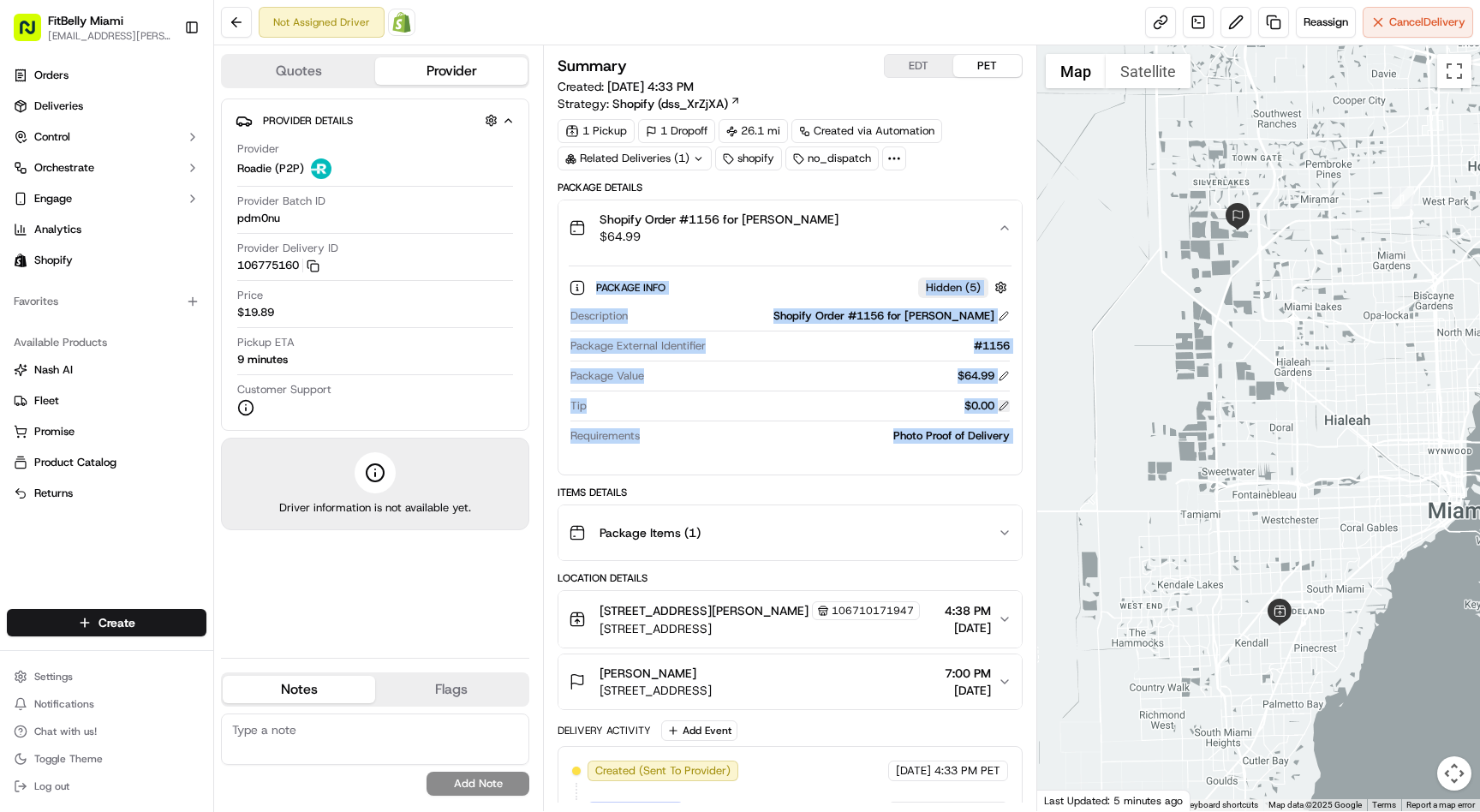
click at [1003, 407] on button at bounding box center [1004, 406] width 12 height 12
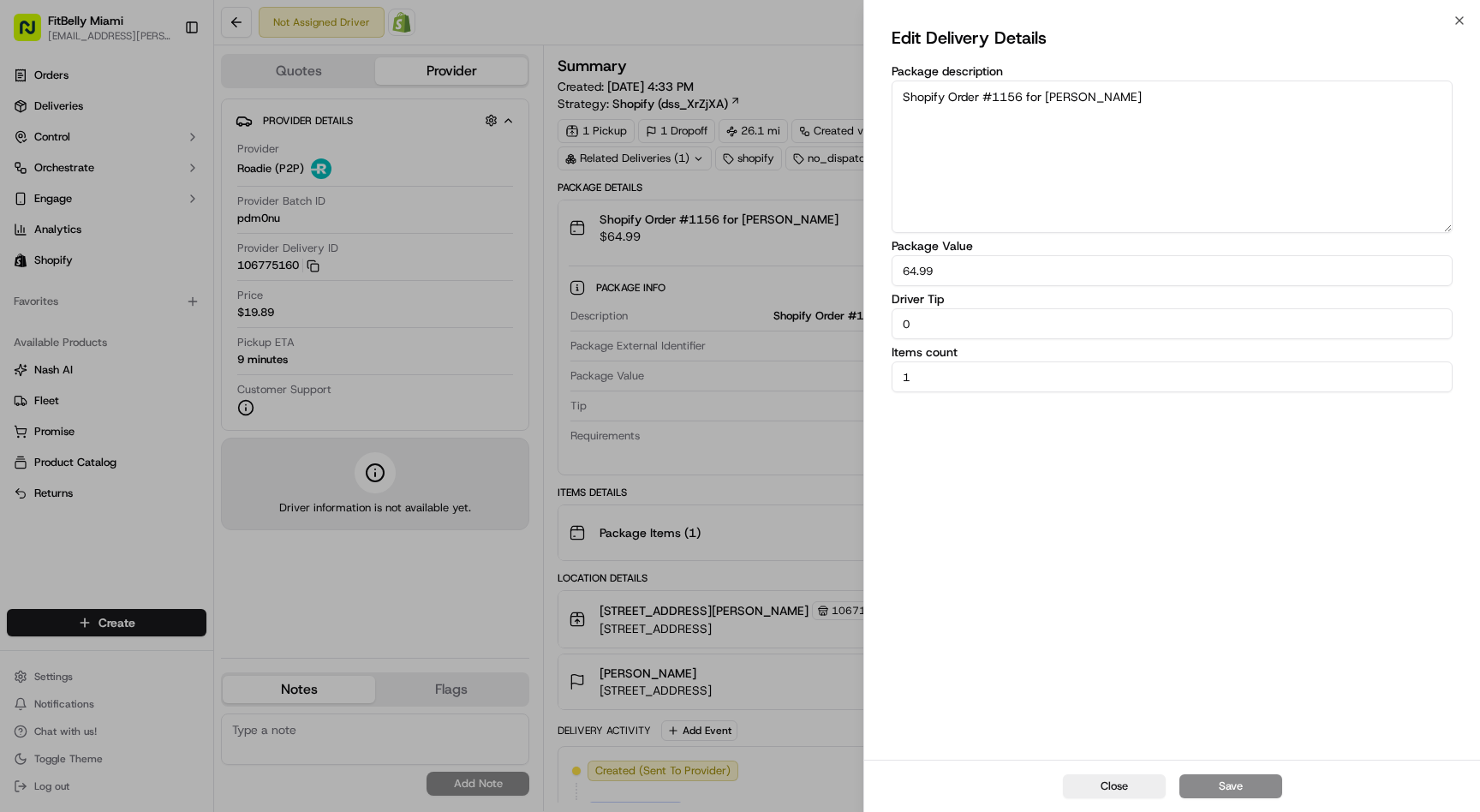
click at [924, 323] on input "0" at bounding box center [1172, 323] width 561 height 31
type input "2"
click at [1224, 789] on button "Save" at bounding box center [1230, 786] width 103 height 24
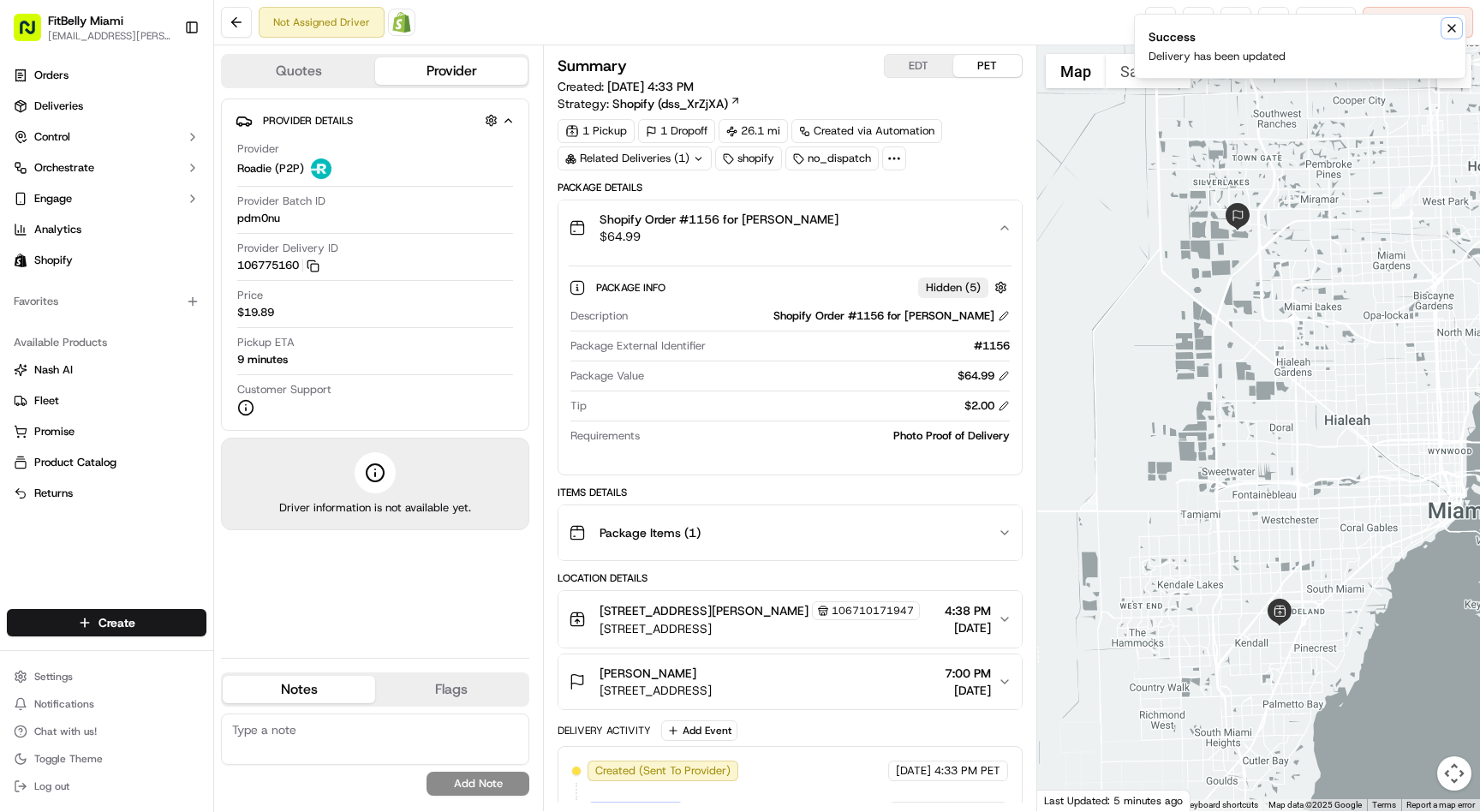
click at [1449, 28] on icon "Notifications (F8)" at bounding box center [1452, 28] width 13 height 13
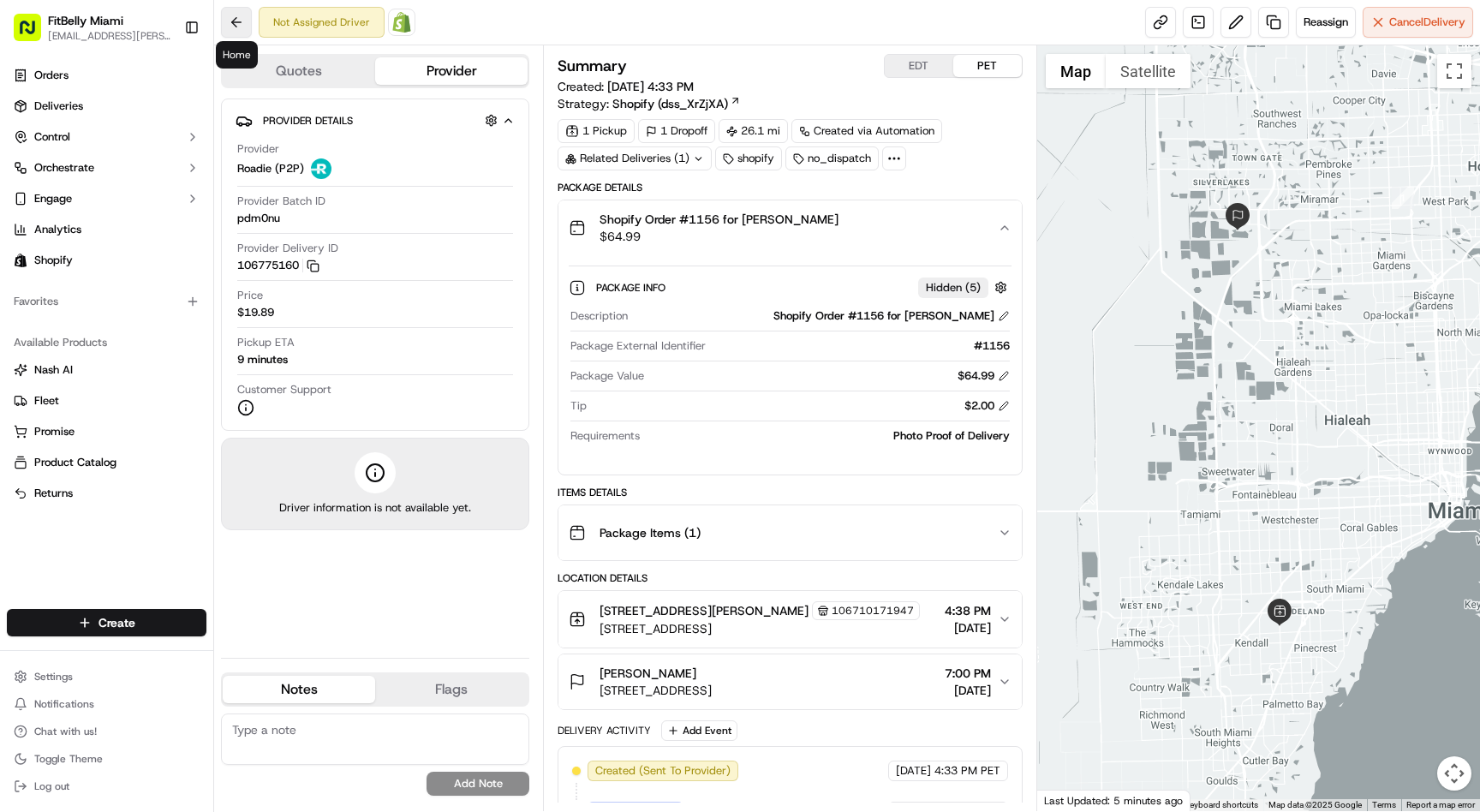
click at [244, 20] on button at bounding box center [236, 22] width 31 height 31
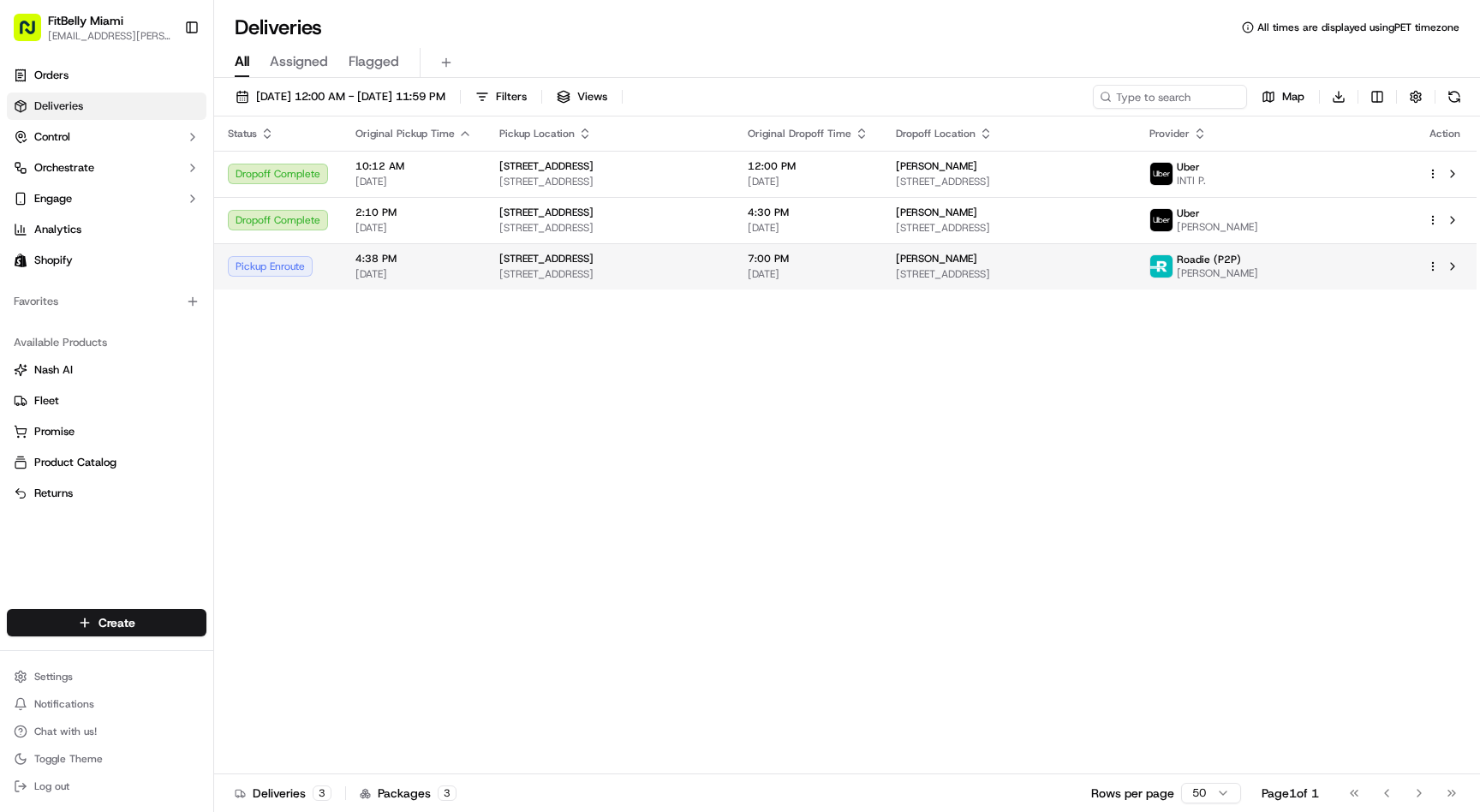
click at [458, 269] on span "[DATE]" at bounding box center [413, 274] width 116 height 13
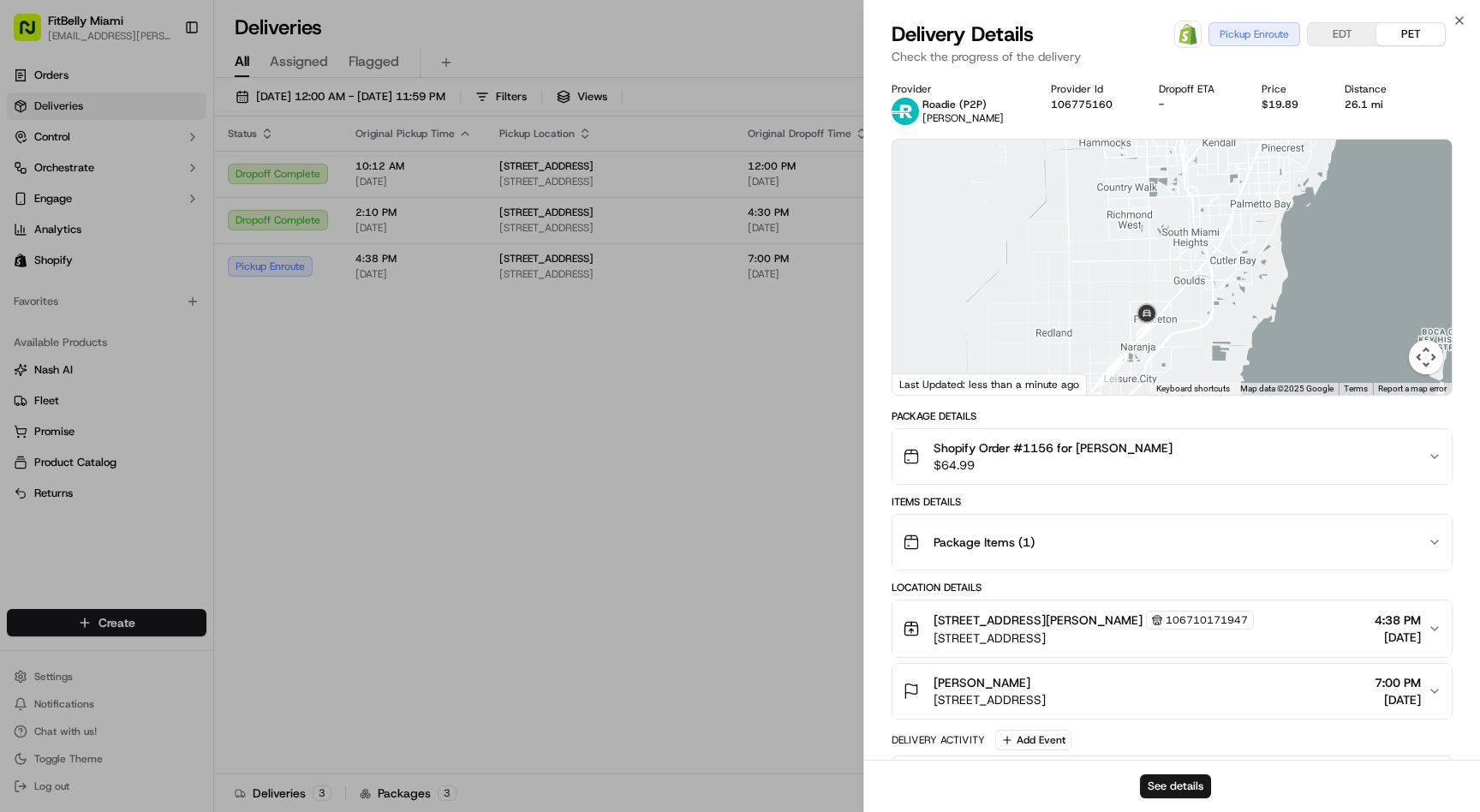
drag, startPoint x: 1160, startPoint y: 346, endPoint x: 1175, endPoint y: 237, distance: 110.0
click at [1175, 237] on div at bounding box center [1172, 267] width 560 height 255
drag, startPoint x: 1141, startPoint y: 297, endPoint x: 1120, endPoint y: 346, distance: 53.3
click at [1120, 346] on div at bounding box center [1172, 267] width 560 height 255
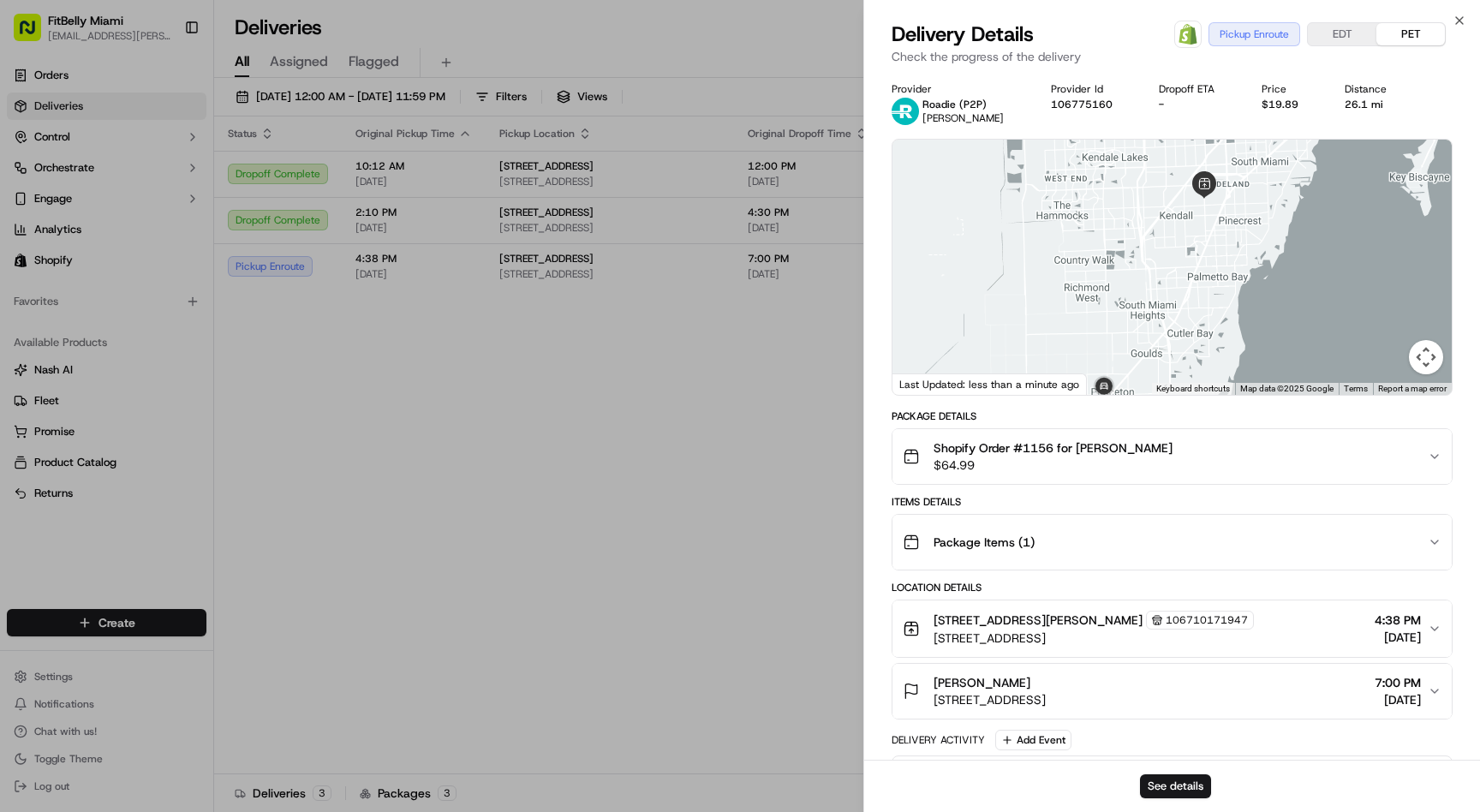
drag, startPoint x: 1168, startPoint y: 253, endPoint x: 1147, endPoint y: 261, distance: 22.5
click at [1146, 262] on div at bounding box center [1172, 267] width 560 height 255
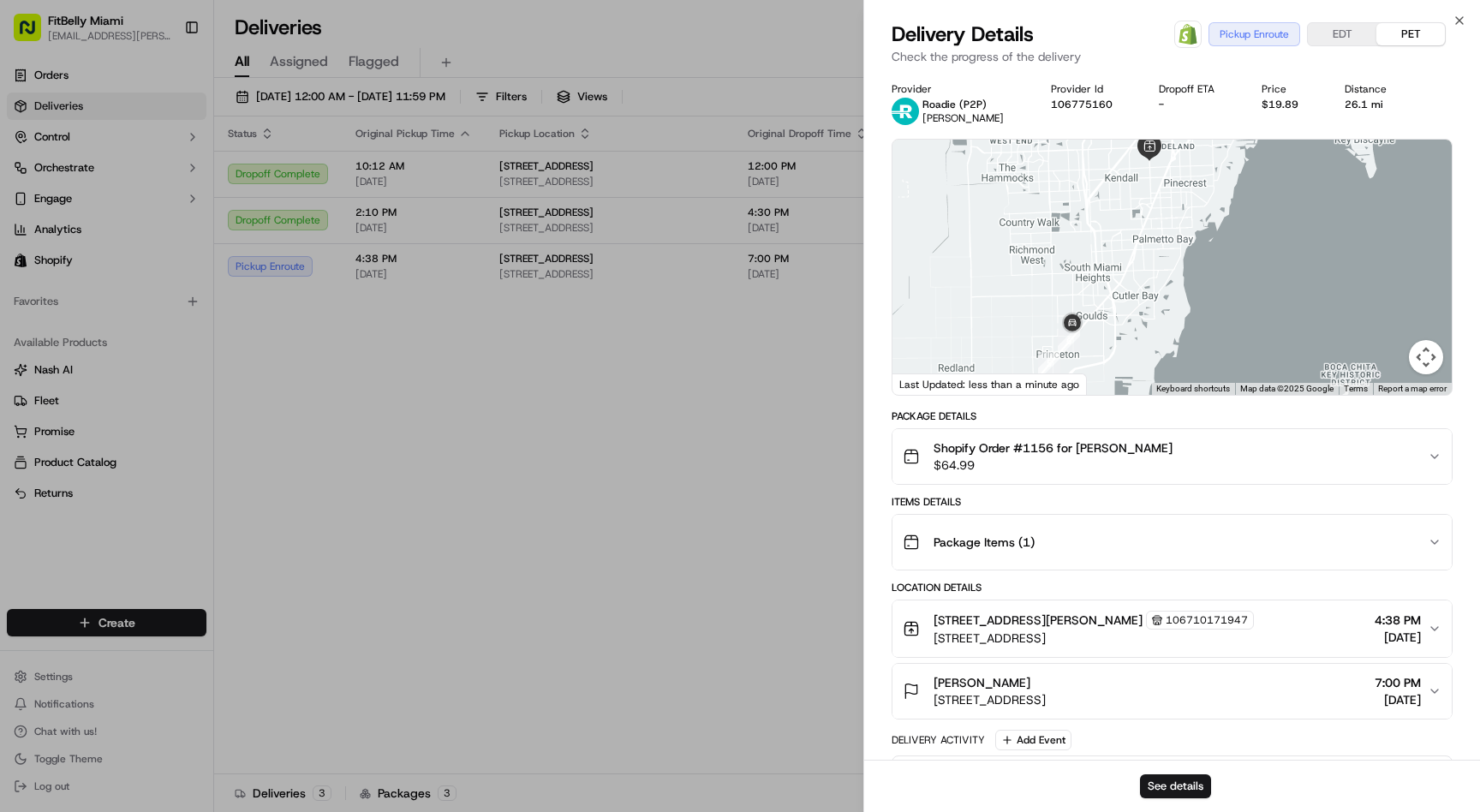
drag, startPoint x: 1072, startPoint y: 335, endPoint x: 1016, endPoint y: 298, distance: 67.1
click at [1016, 298] on div at bounding box center [1172, 267] width 560 height 255
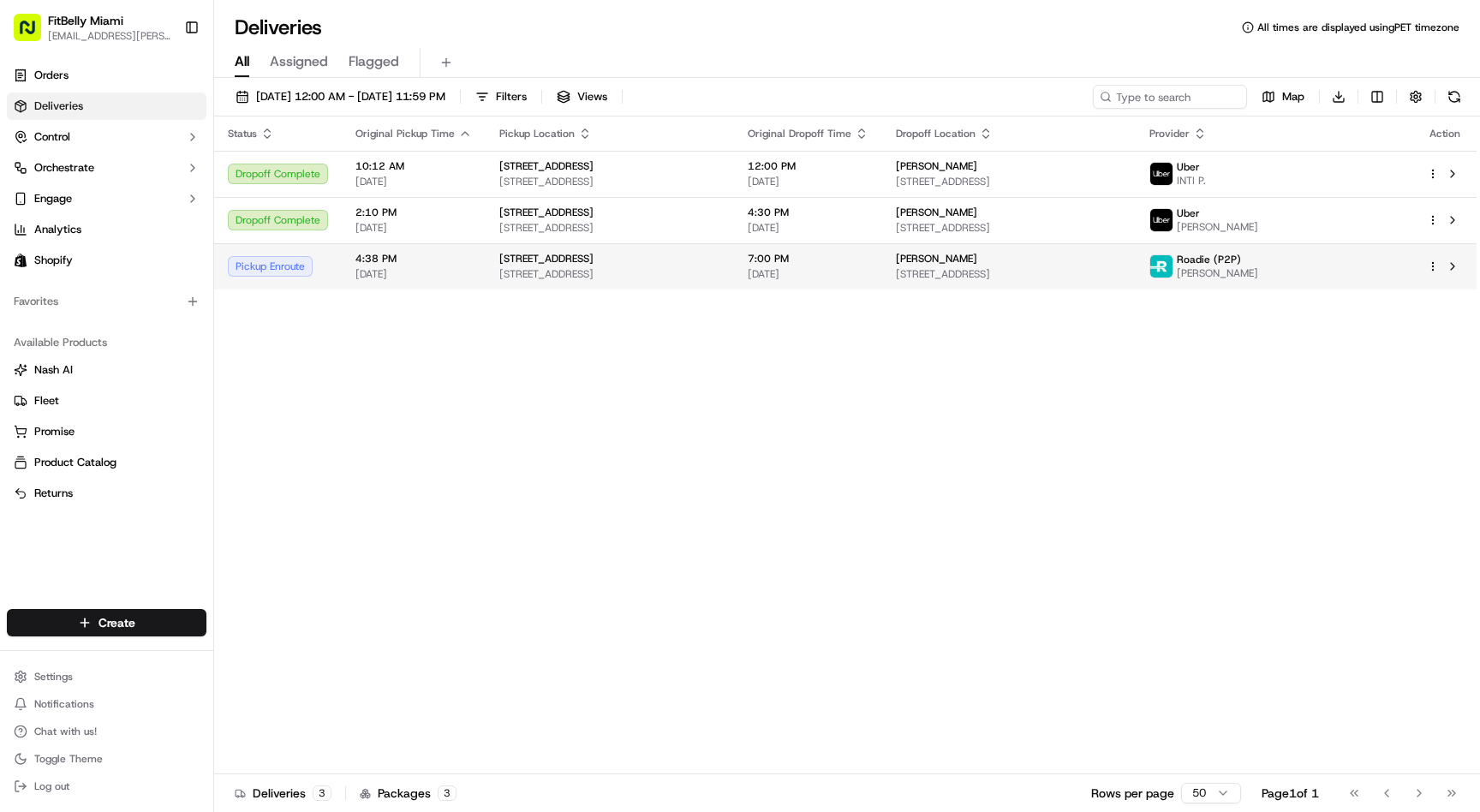
click at [486, 265] on td "[STREET_ADDRESS]" at bounding box center [609, 266] width 249 height 46
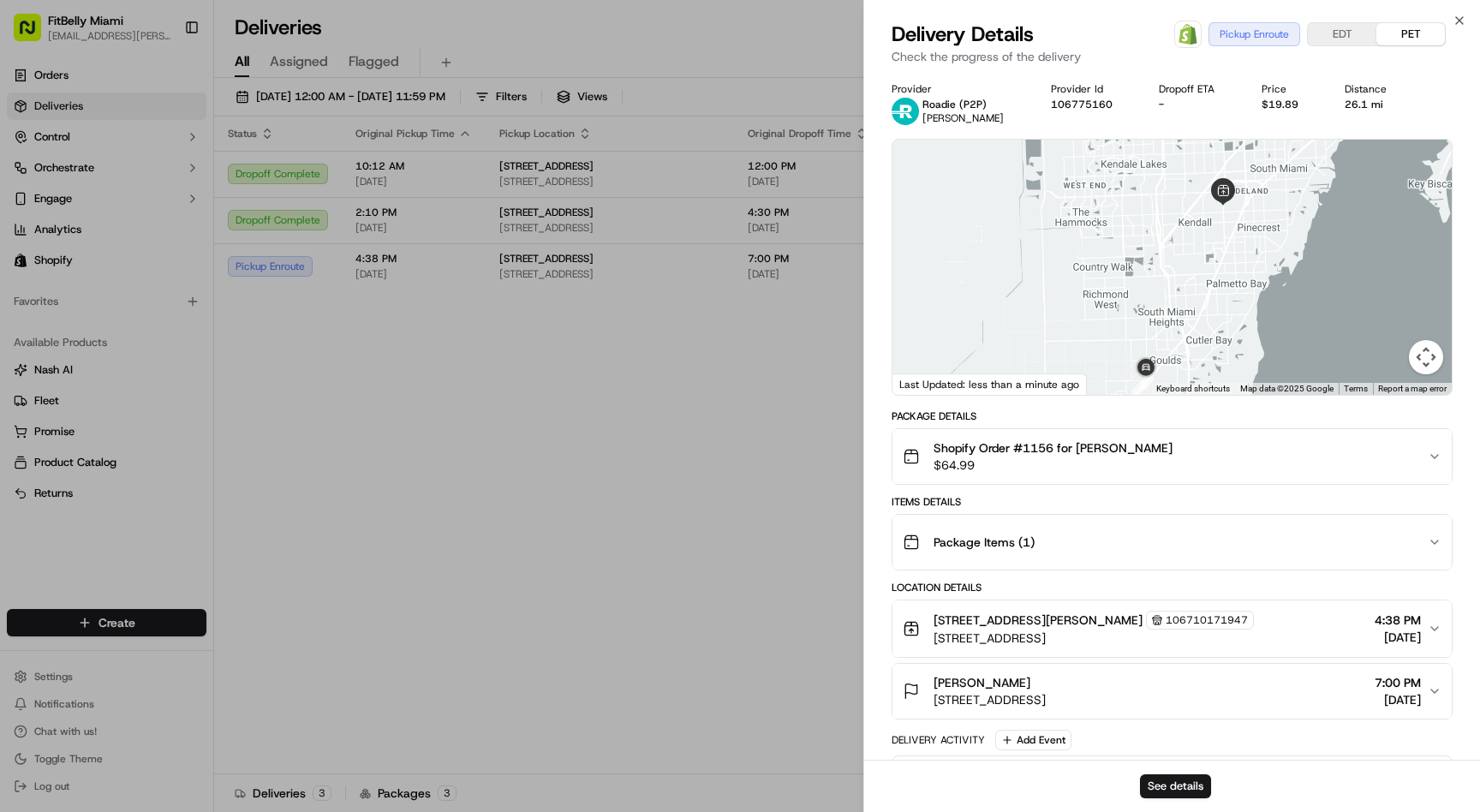
drag, startPoint x: 1157, startPoint y: 321, endPoint x: 1138, endPoint y: 218, distance: 104.7
click at [1138, 218] on div at bounding box center [1172, 267] width 560 height 255
click at [1109, 300] on div at bounding box center [1172, 267] width 560 height 255
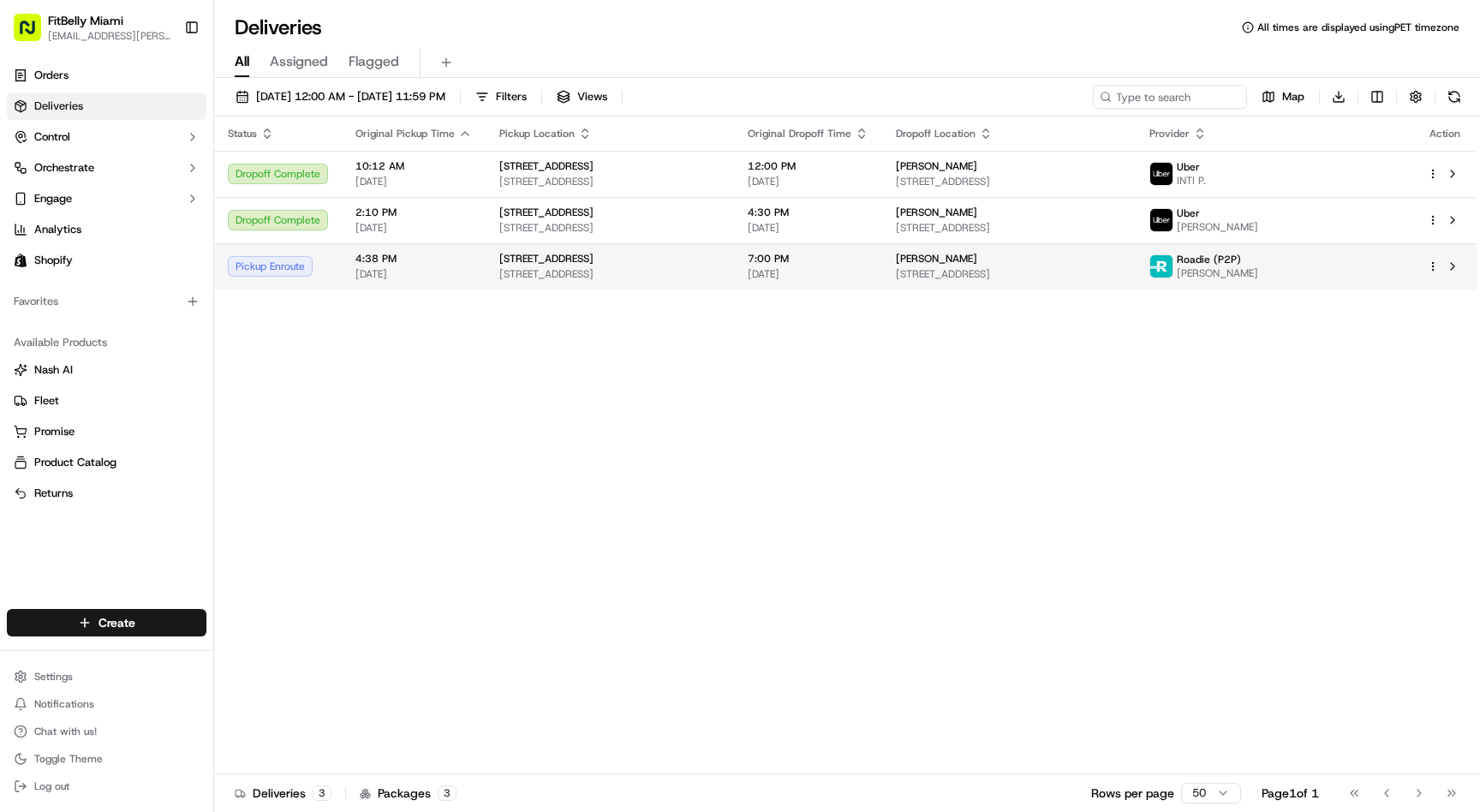
click at [869, 273] on span "[DATE]" at bounding box center [808, 274] width 121 height 13
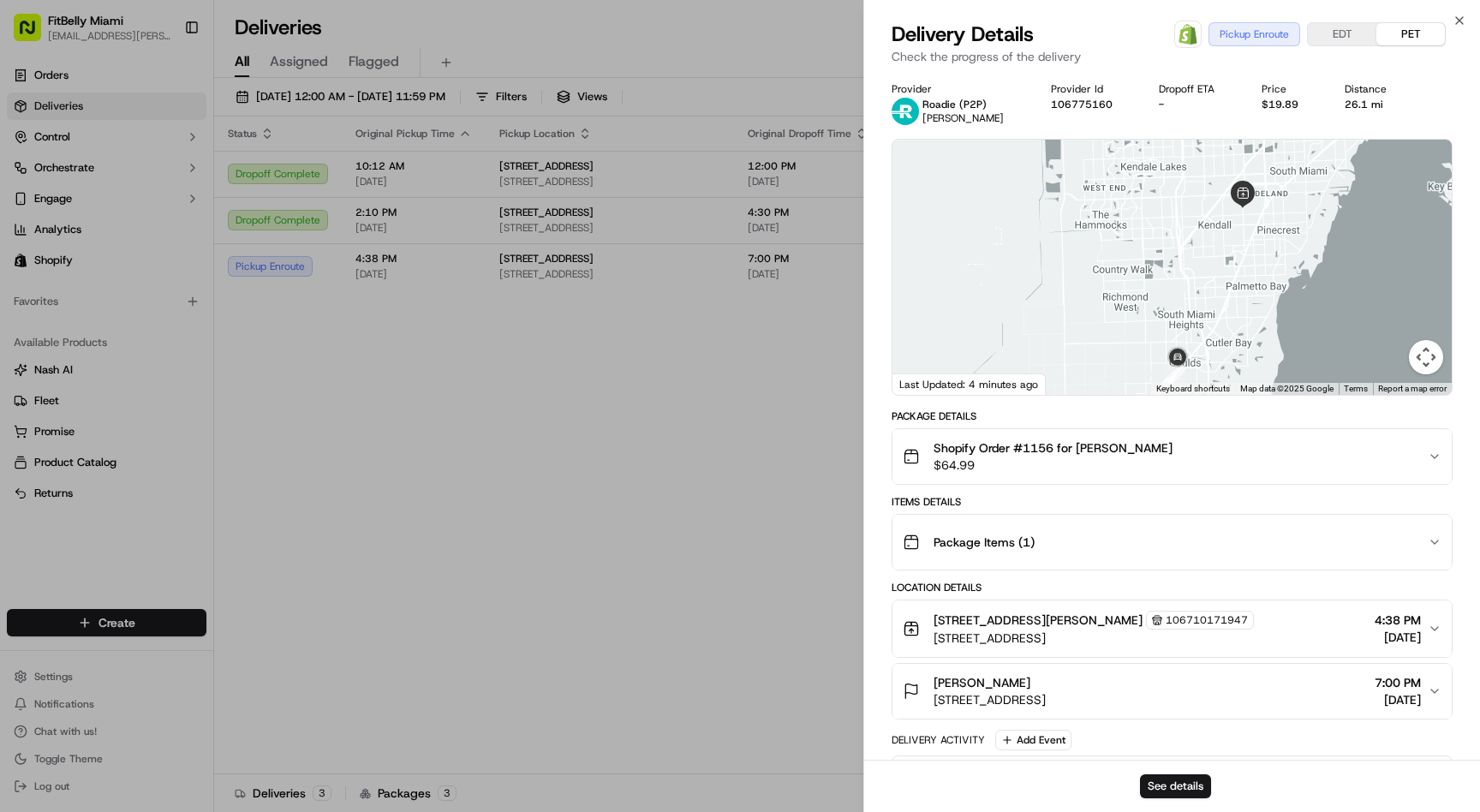
drag, startPoint x: 1155, startPoint y: 322, endPoint x: 1147, endPoint y: 217, distance: 105.3
click at [1147, 217] on div at bounding box center [1172, 267] width 560 height 255
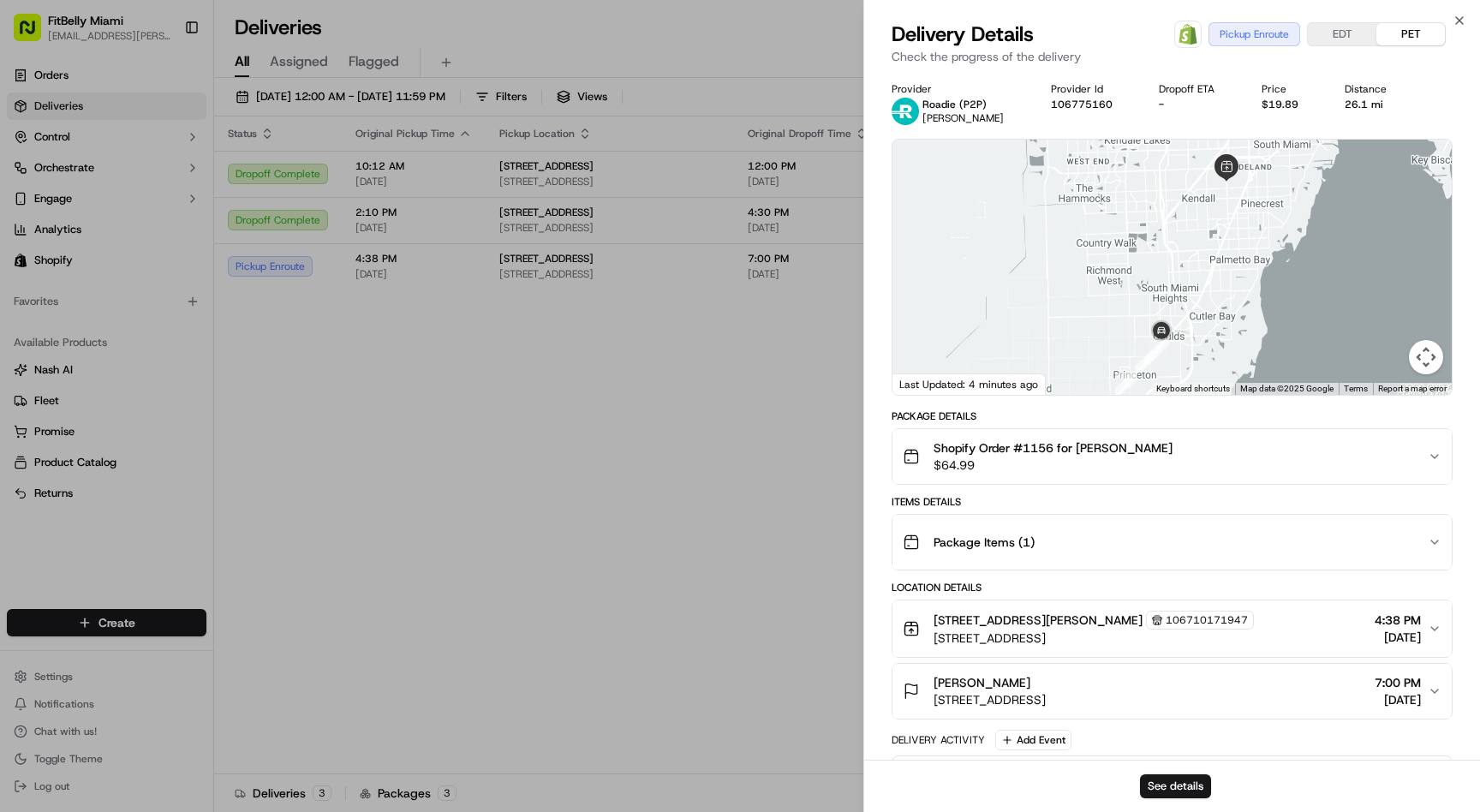
drag, startPoint x: 1134, startPoint y: 261, endPoint x: 1114, endPoint y: 242, distance: 27.6
click at [1114, 242] on div at bounding box center [1172, 267] width 560 height 255
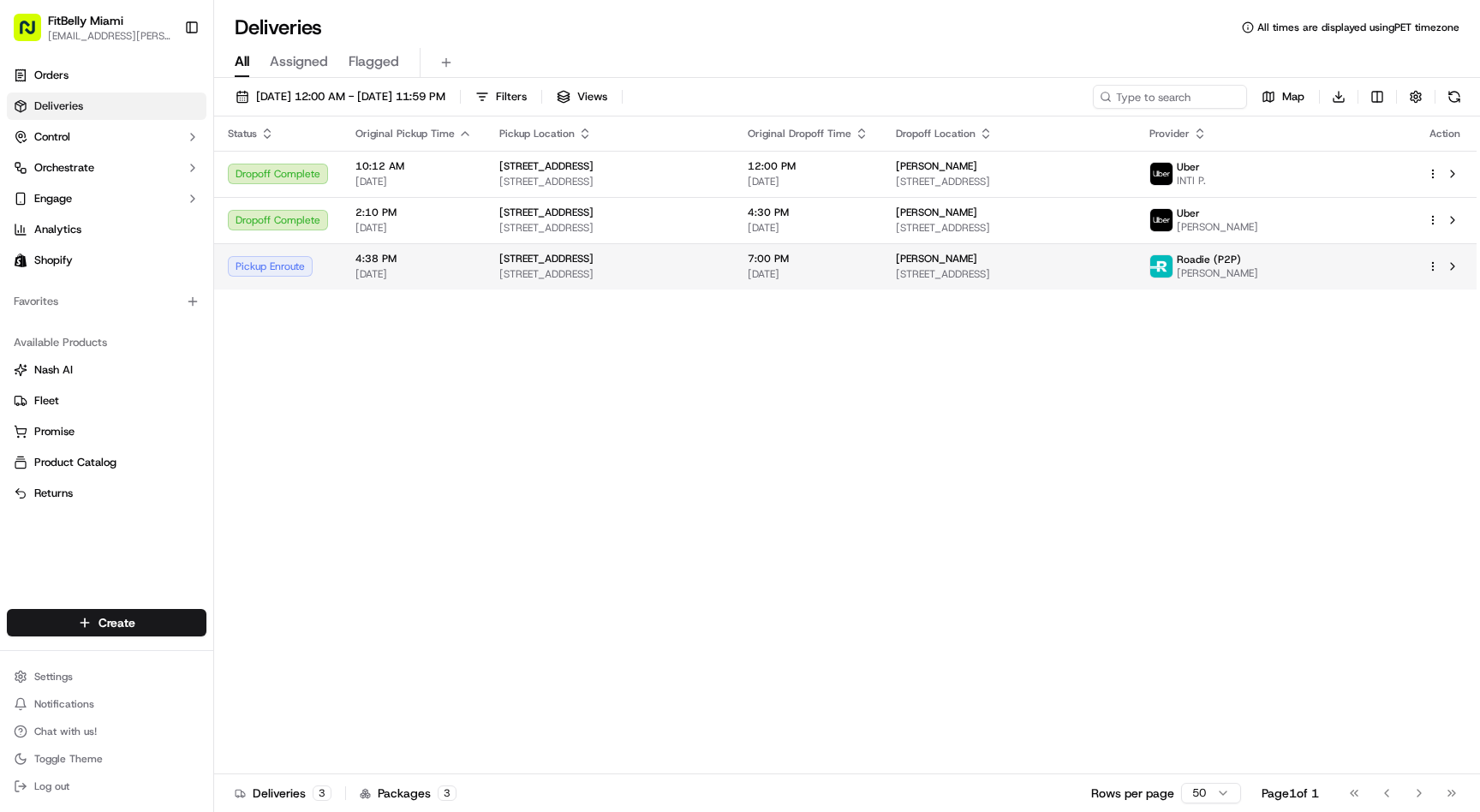
click at [734, 264] on td "[STREET_ADDRESS]" at bounding box center [609, 266] width 249 height 46
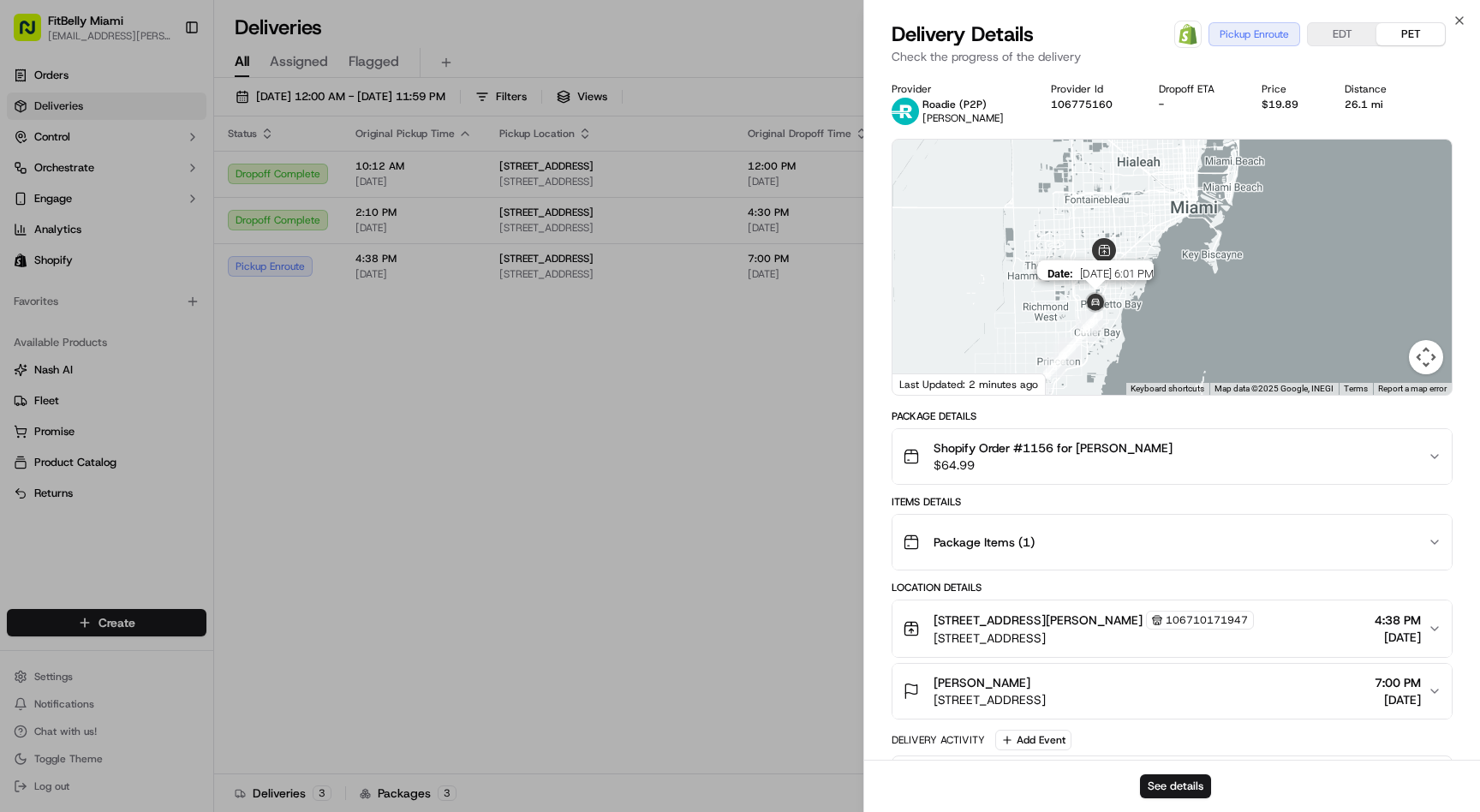
drag, startPoint x: 1144, startPoint y: 358, endPoint x: 1095, endPoint y: 299, distance: 76.7
click at [1095, 299] on img at bounding box center [1095, 303] width 28 height 28
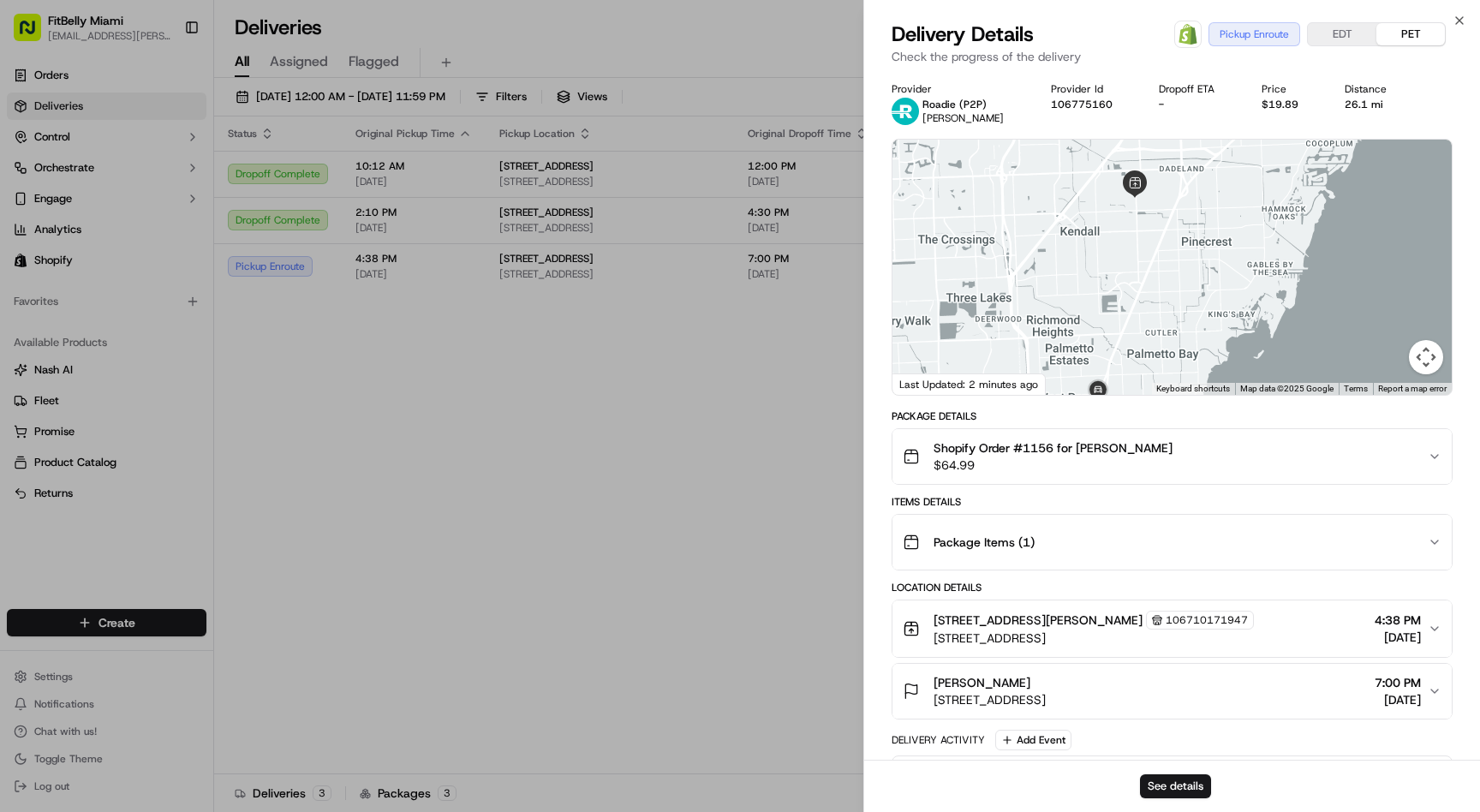
drag, startPoint x: 1095, startPoint y: 299, endPoint x: 1095, endPoint y: 330, distance: 31.0
click at [1095, 330] on div at bounding box center [1172, 267] width 560 height 255
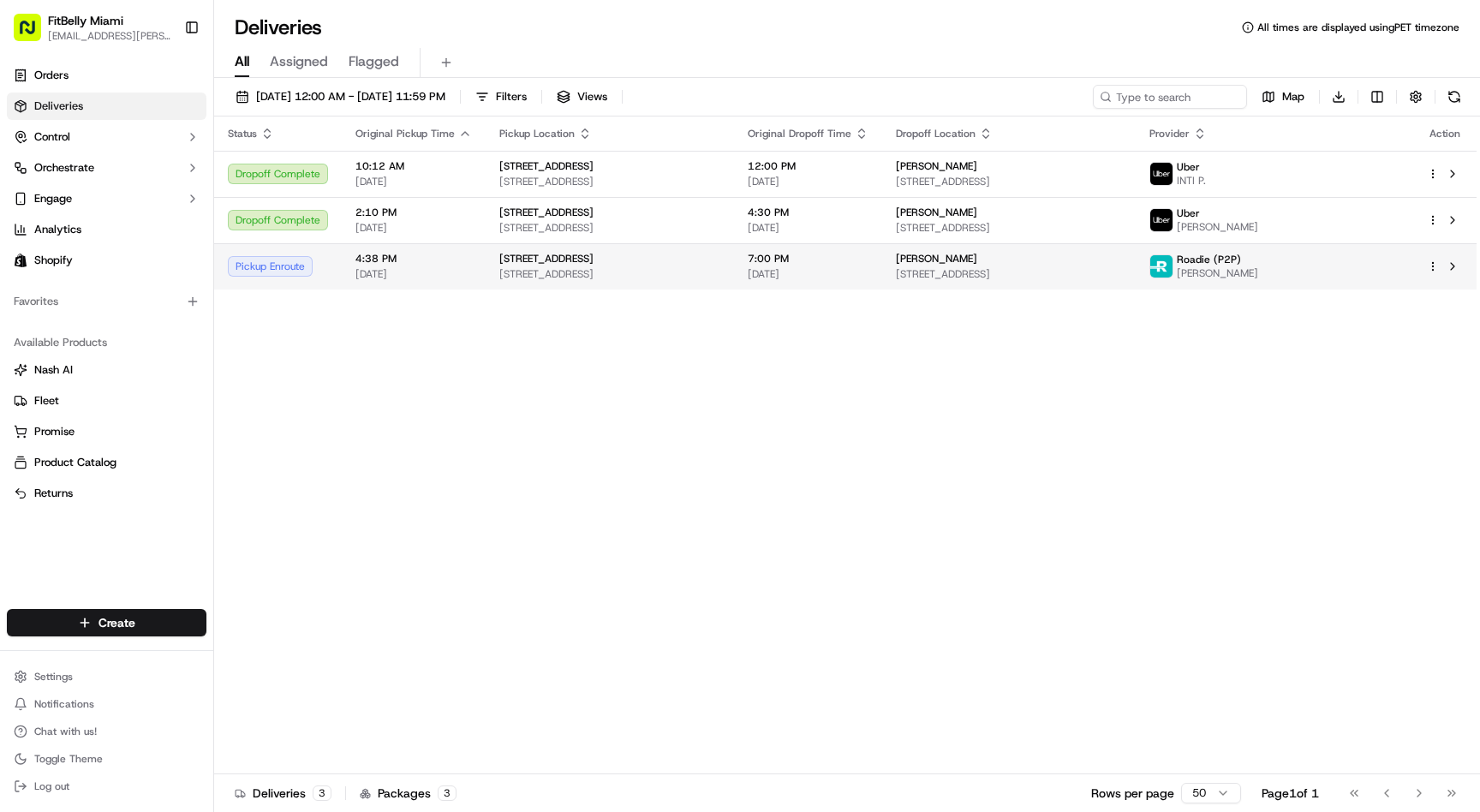
click at [395, 268] on span "[DATE]" at bounding box center [413, 274] width 116 height 13
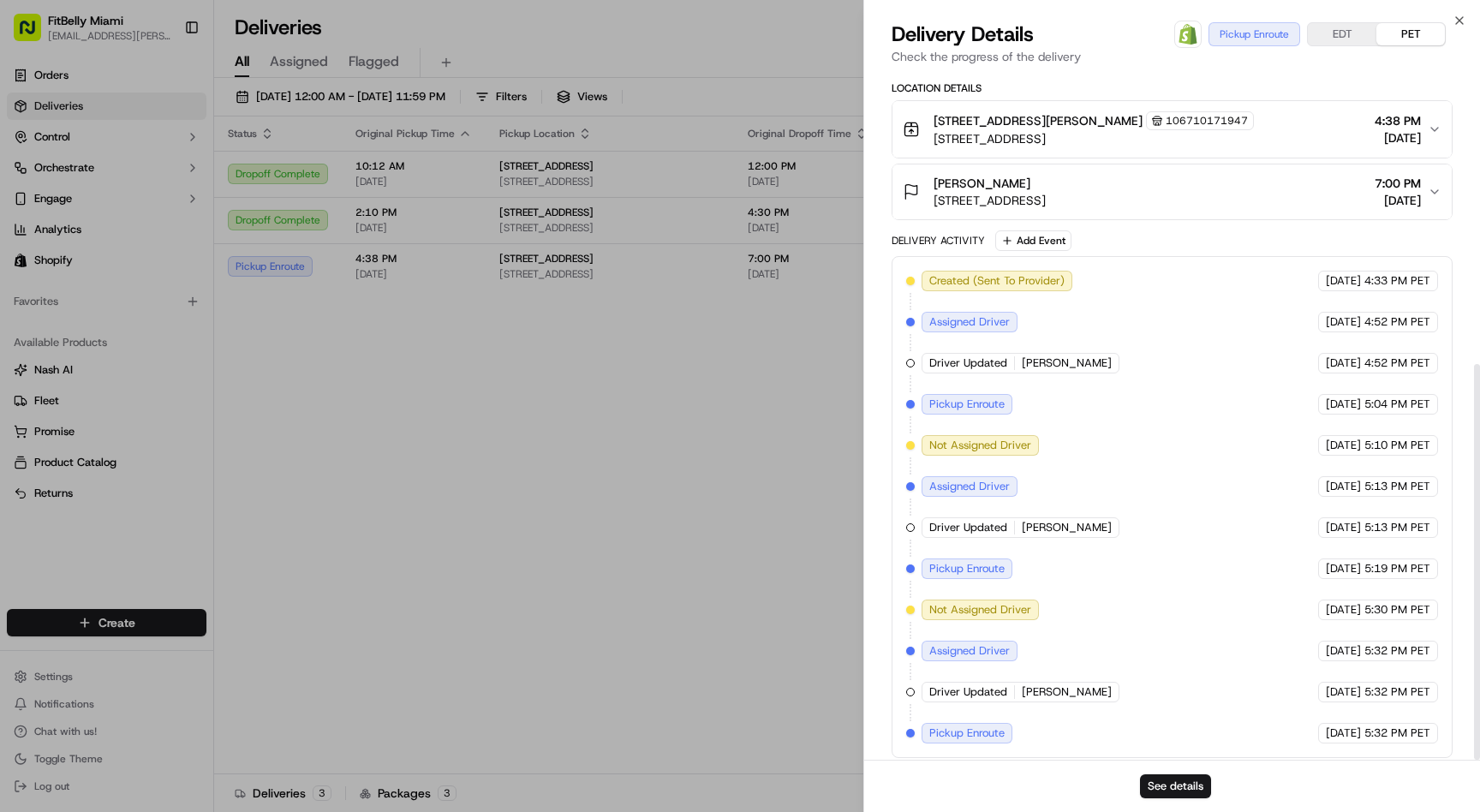
scroll to position [508, 0]
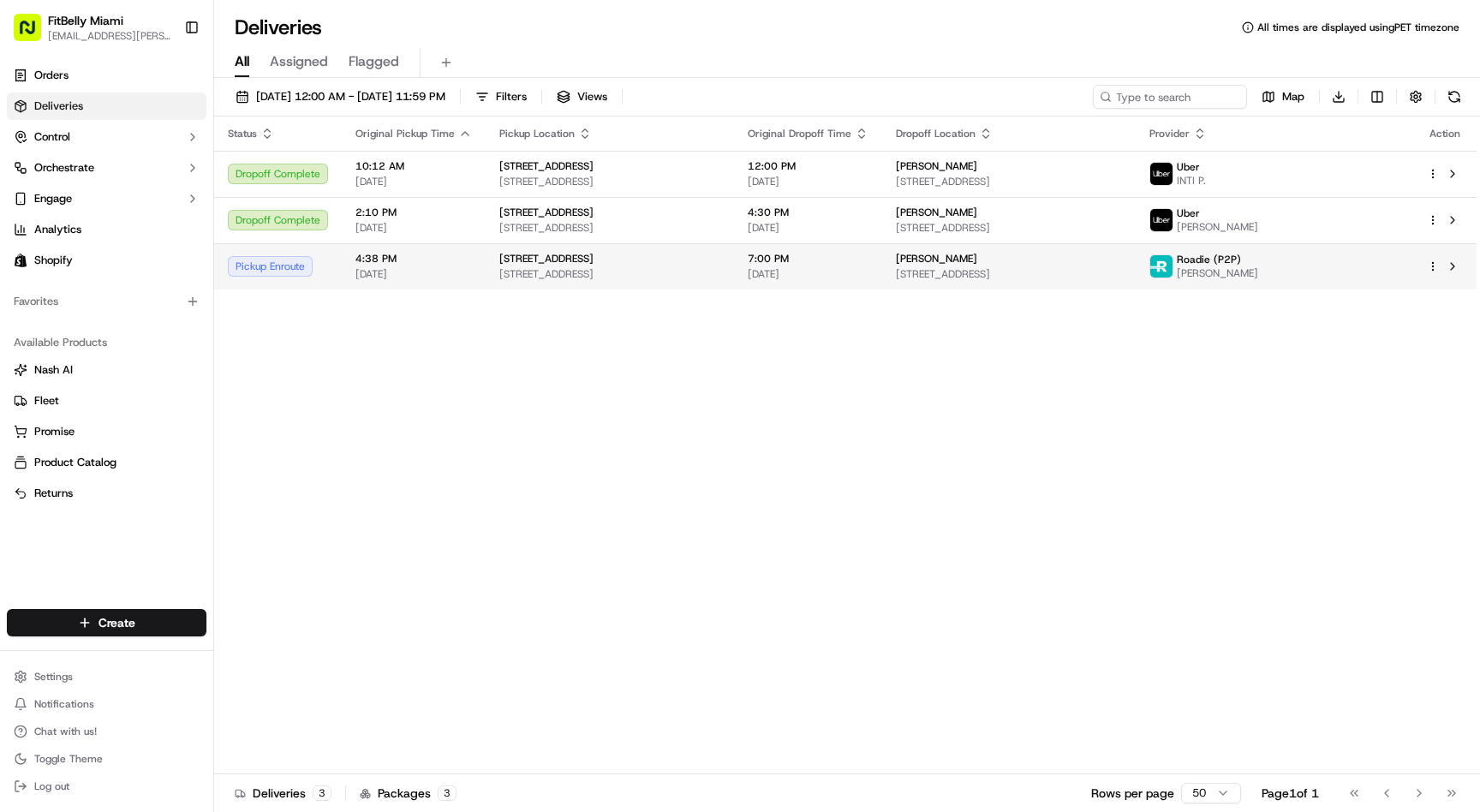
click at [869, 255] on span "7:00 PM" at bounding box center [808, 258] width 121 height 13
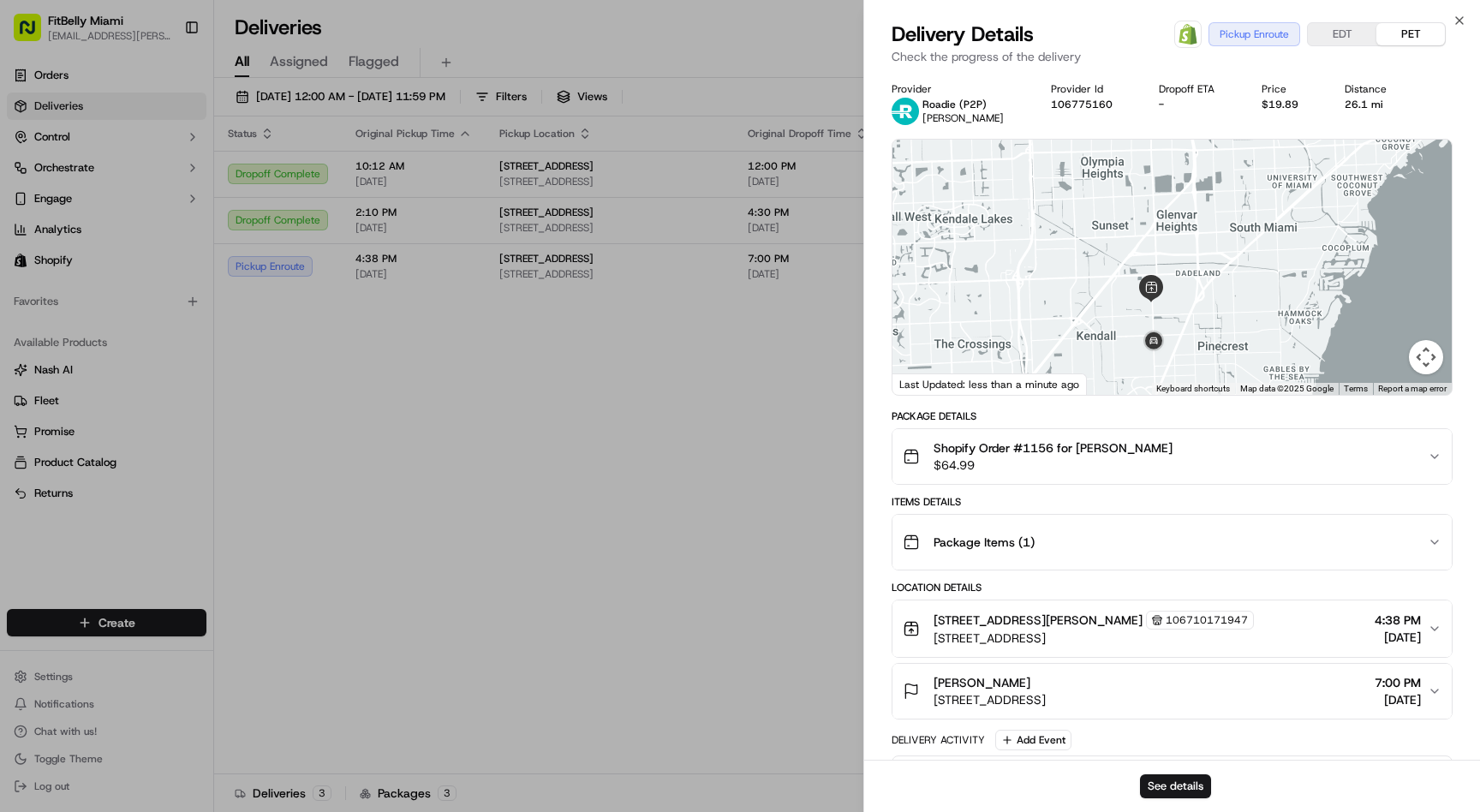
drag, startPoint x: 1168, startPoint y: 353, endPoint x: 1072, endPoint y: 346, distance: 96.3
click at [1072, 346] on div at bounding box center [1172, 267] width 560 height 255
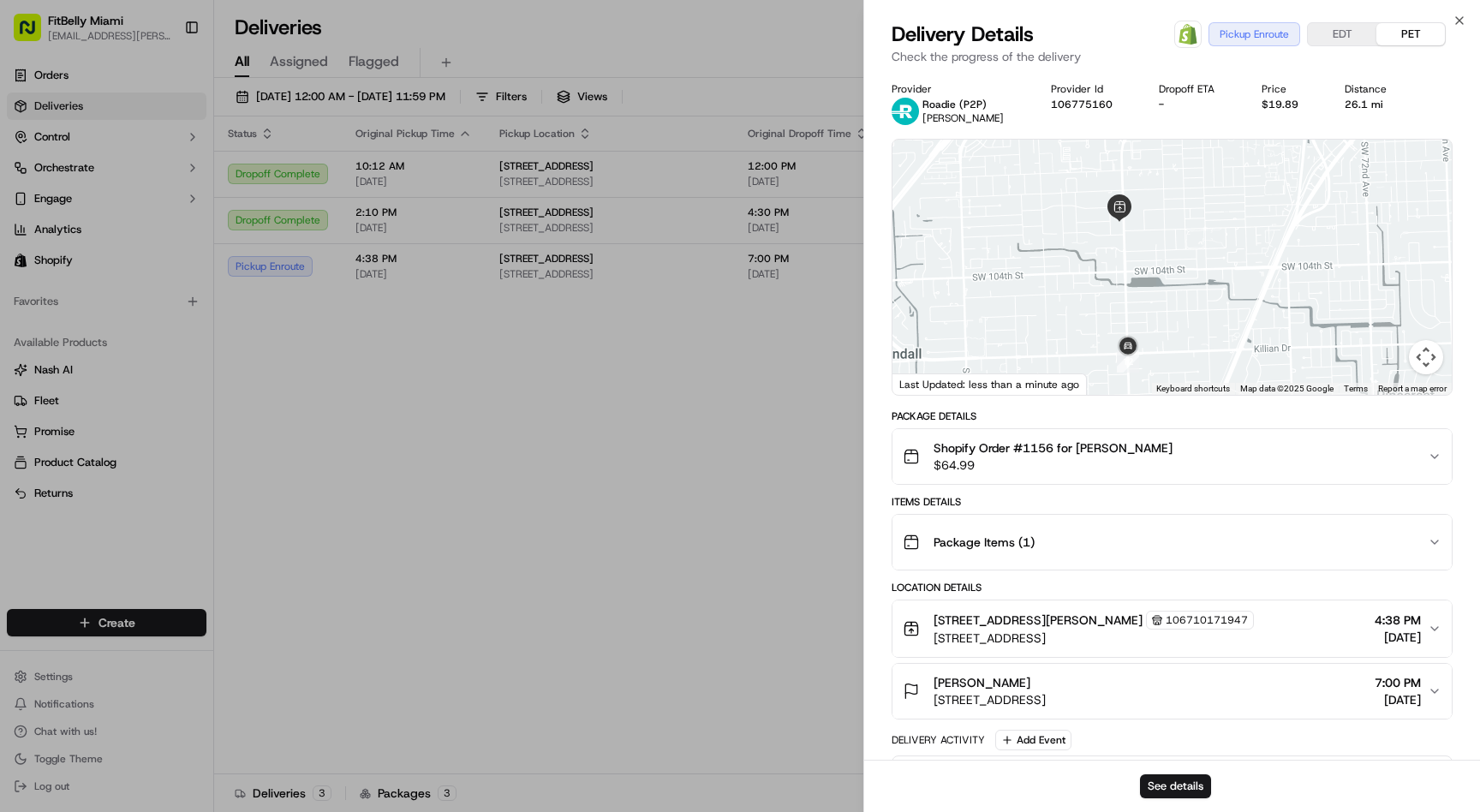
drag, startPoint x: 1130, startPoint y: 316, endPoint x: 1192, endPoint y: 293, distance: 66.1
click at [1192, 293] on div at bounding box center [1172, 267] width 560 height 255
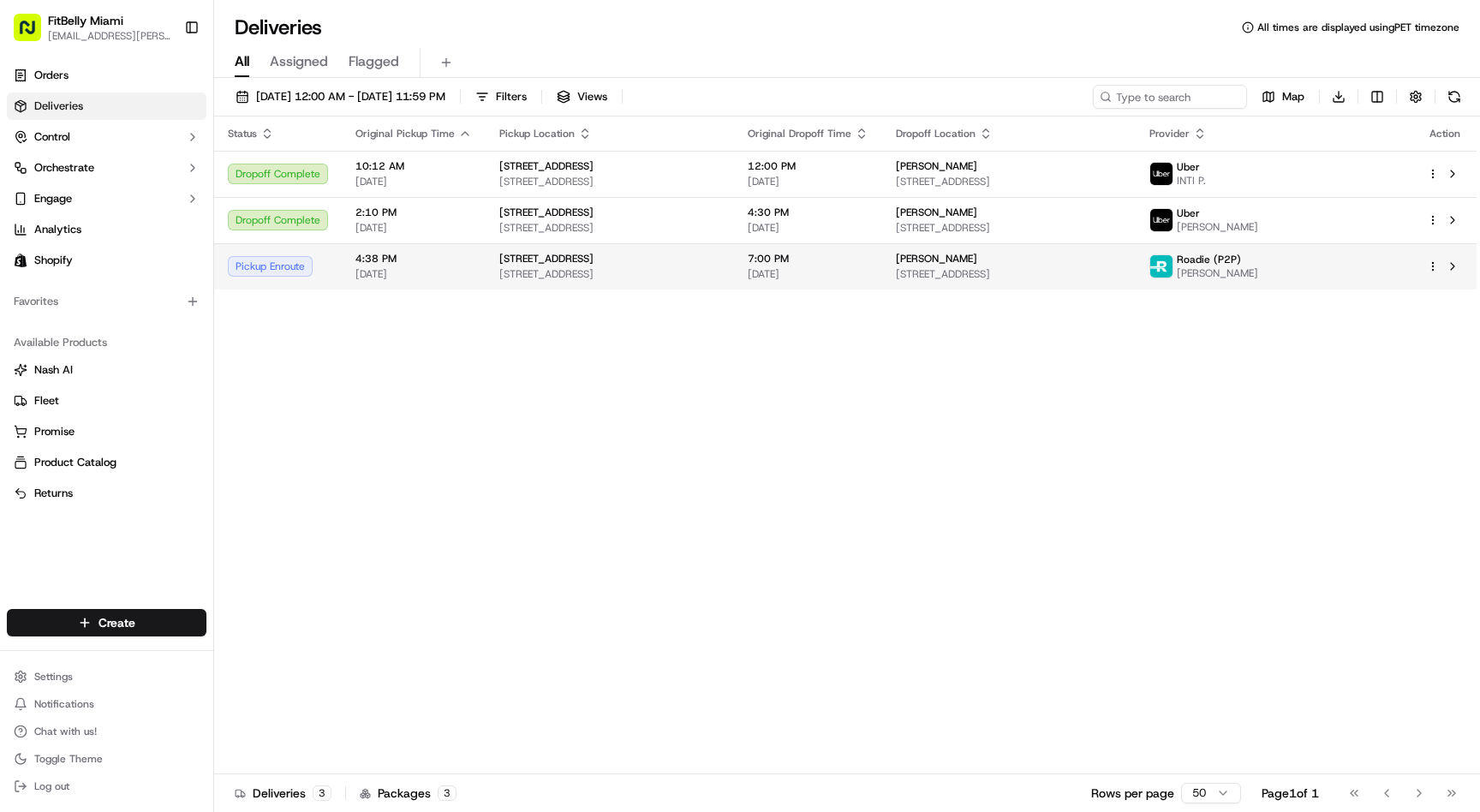
click at [811, 260] on span "7:00 PM" at bounding box center [808, 258] width 121 height 13
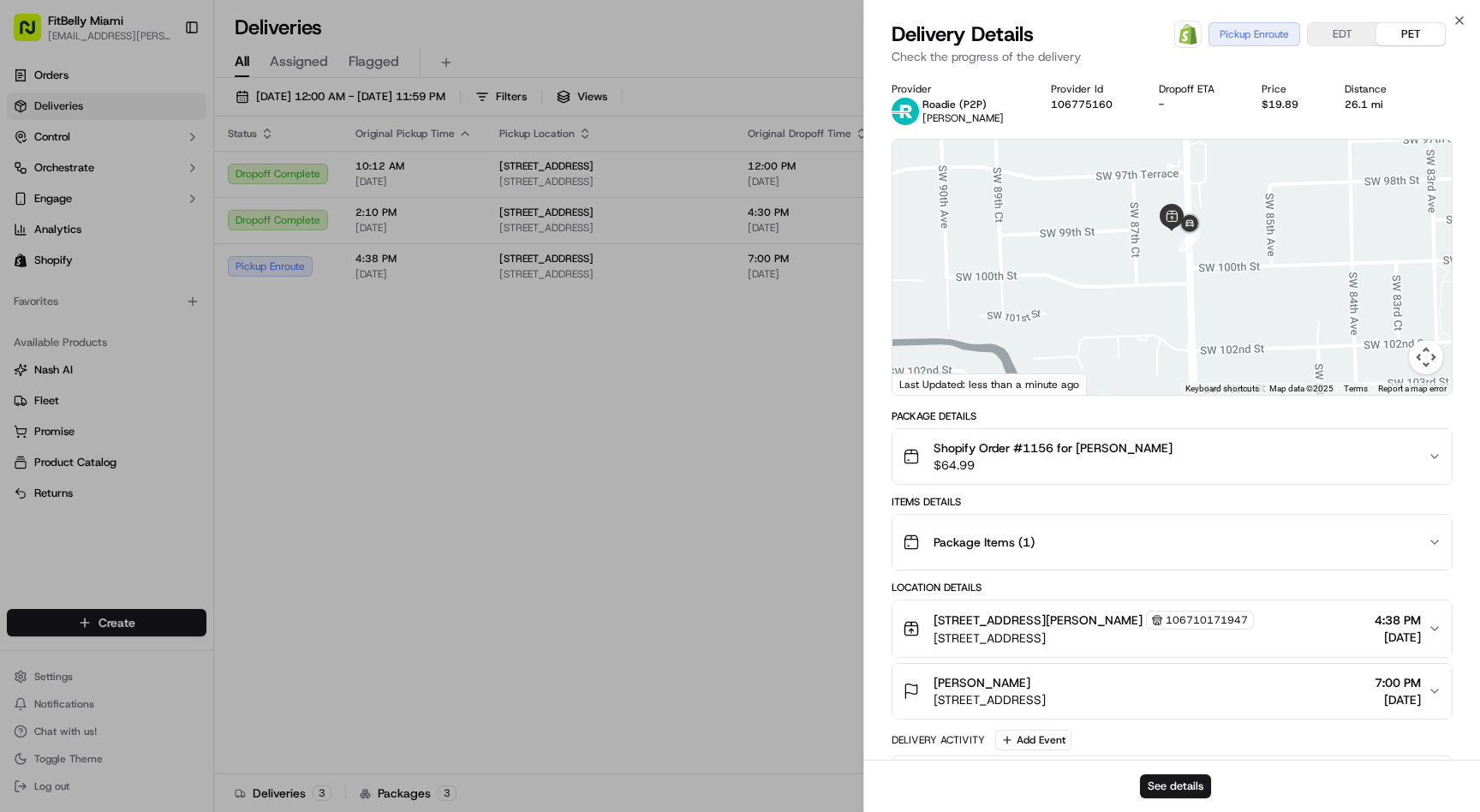
drag, startPoint x: 1188, startPoint y: 254, endPoint x: 1121, endPoint y: 399, distance: 159.7
click at [1121, 399] on div "Provider Roadie (P2P) David P. Provider Id 106775160 Dropoff ETA - Price $19.89…" at bounding box center [1172, 670] width 561 height 1176
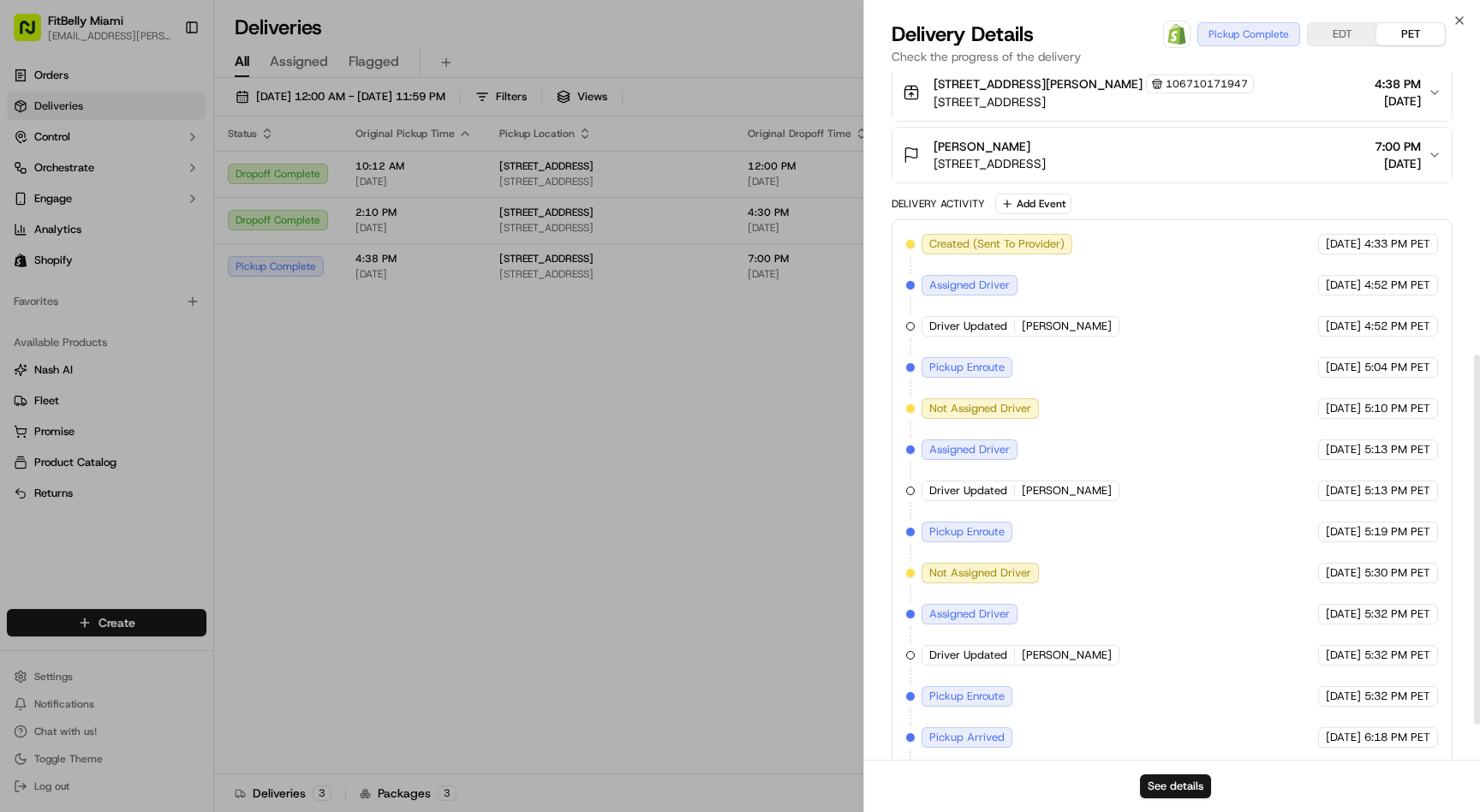
scroll to position [590, 0]
